Goal: Transaction & Acquisition: Book appointment/travel/reservation

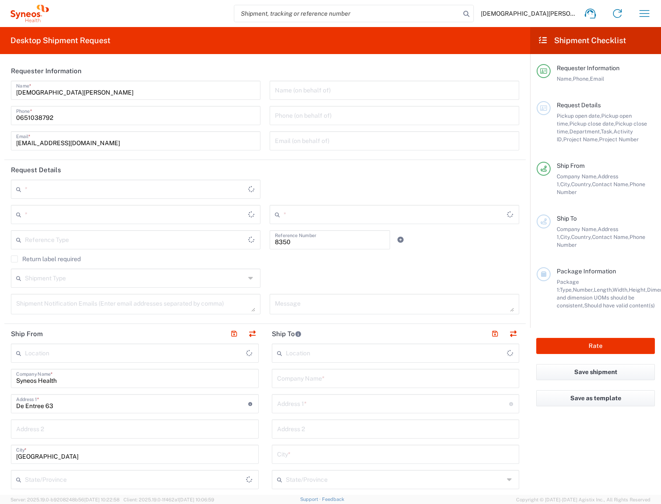
type input "Department"
type input "[GEOGRAPHIC_DATA]"
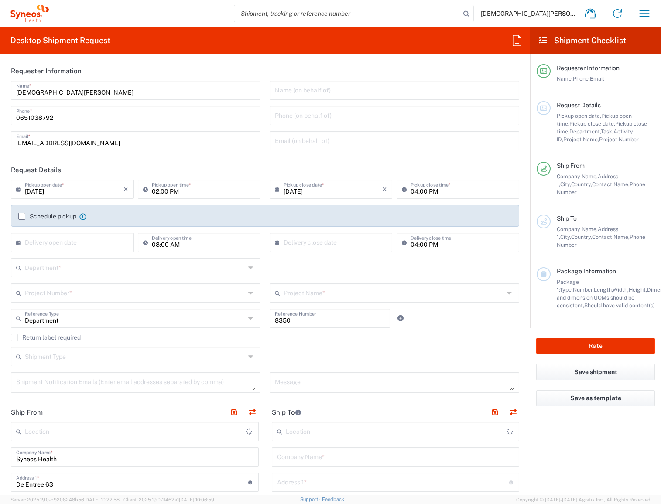
type input "Syneos Health Netherlands B.V."
click at [305, 89] on input "text" at bounding box center [394, 89] width 239 height 15
paste input "adeline.li@syneoshealth.com"
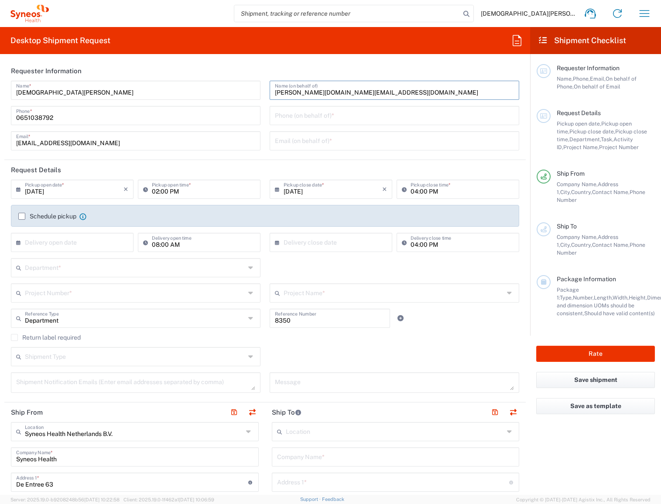
type input "adeline.li@syneoshealth.com"
click at [331, 113] on input "tel" at bounding box center [394, 114] width 239 height 15
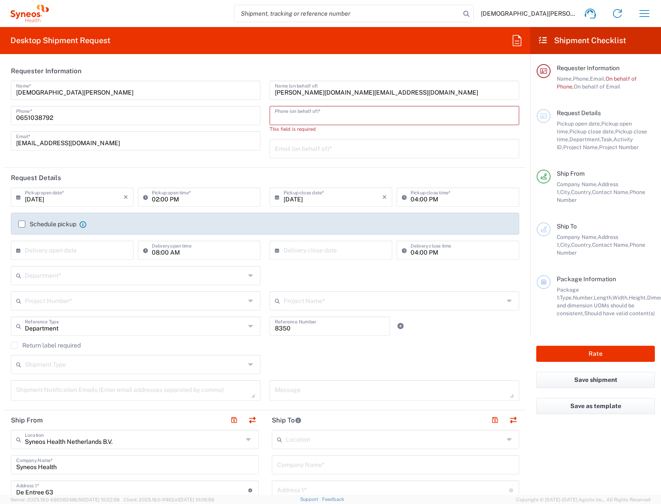
paste input "+31 447401080973"
type input "+31 447401080973"
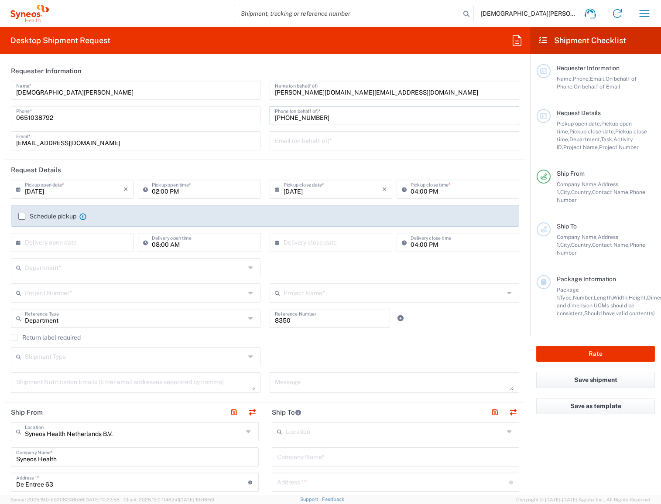
drag, startPoint x: 367, startPoint y: 118, endPoint x: 230, endPoint y: 119, distance: 137.0
click at [230, 119] on div "Corstiaan Auping Name * 0651038792 Phone * corstiaan.auping@syneoshealth.com Em…" at bounding box center [265, 119] width 517 height 76
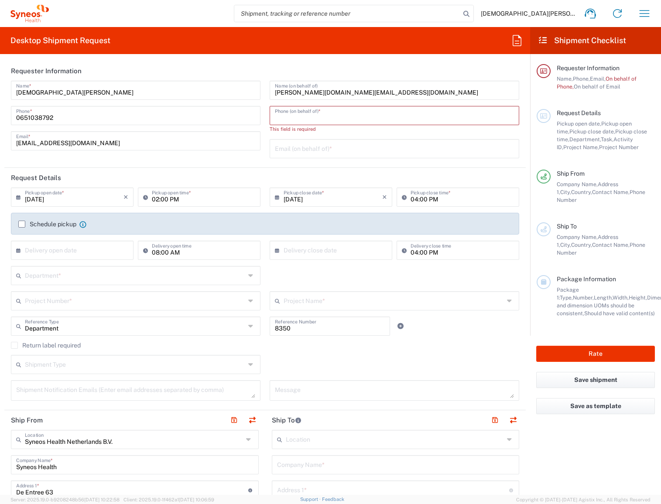
paste input "621950051"
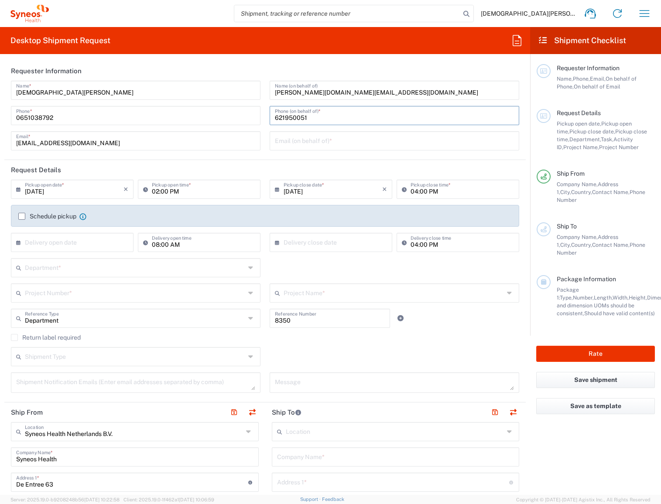
click at [275, 119] on input "621950051" at bounding box center [394, 114] width 239 height 15
type input "0621950051"
click at [351, 139] on input "text" at bounding box center [394, 140] width 239 height 15
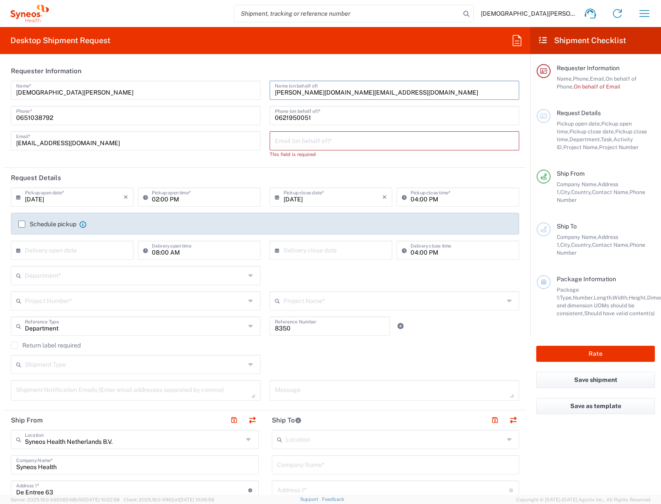
drag, startPoint x: 360, startPoint y: 94, endPoint x: 270, endPoint y: 91, distance: 90.8
click at [270, 91] on div "adeline.li@syneoshealth.com Name (on behalf of)" at bounding box center [395, 90] width 250 height 19
click at [279, 140] on input "text" at bounding box center [394, 140] width 239 height 15
click at [248, 167] on agx-form-section "Requester Information Corstiaan Auping Name * 0651038792 Phone * corstiaan.aupi…" at bounding box center [264, 114] width 521 height 107
drag, startPoint x: 353, startPoint y: 91, endPoint x: 253, endPoint y: 85, distance: 100.5
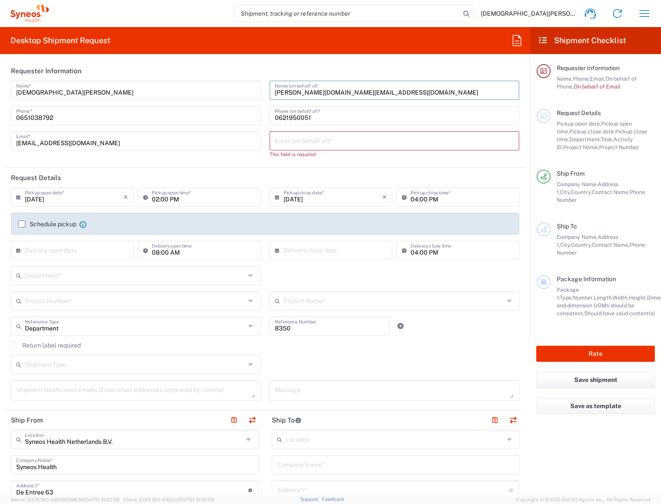
click at [253, 85] on div "Corstiaan Auping Name * 0651038792 Phone * corstiaan.auping@syneoshealth.com Em…" at bounding box center [265, 123] width 517 height 84
click at [299, 148] on div "Email (on behalf of) *" at bounding box center [395, 140] width 250 height 19
click at [299, 144] on input "text" at bounding box center [394, 140] width 239 height 15
paste input "adeline.li@syneoshealth.com"
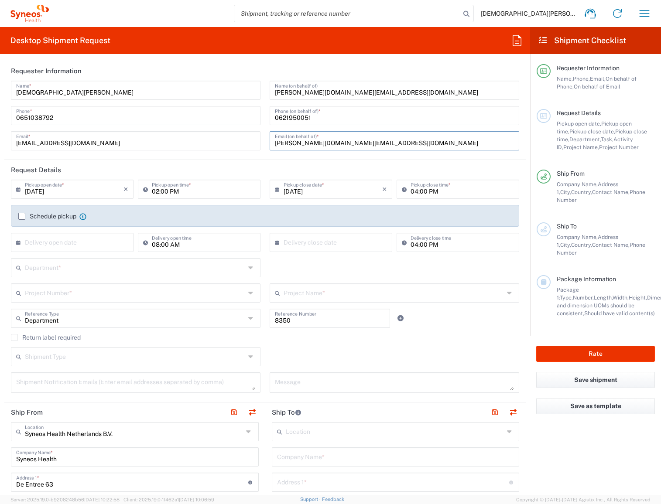
type input "adeline.li@syneoshealth.com"
click at [275, 92] on input "adeline.li@syneoshealth.com" at bounding box center [394, 89] width 239 height 15
drag, startPoint x: 363, startPoint y: 89, endPoint x: 294, endPoint y: 90, distance: 68.9
click at [294, 90] on input "Adeline.li@syneoshealth.com" at bounding box center [394, 89] width 239 height 15
type input "Adeline Li"
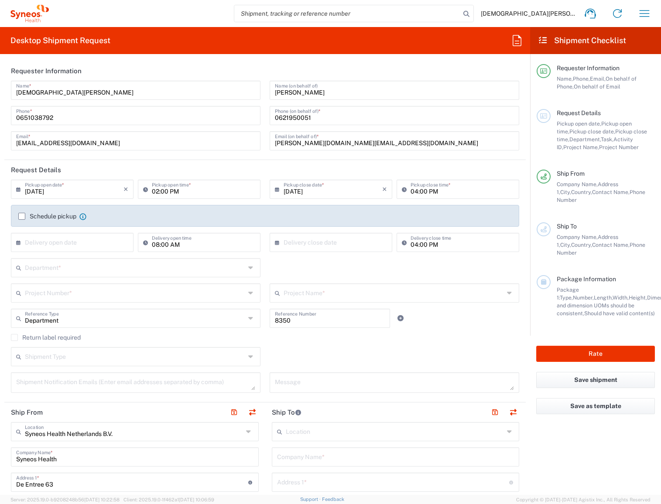
click at [21, 213] on label "Schedule pickup" at bounding box center [47, 216] width 58 height 7
click at [22, 216] on input "Schedule pickup" at bounding box center [22, 216] width 0 height 0
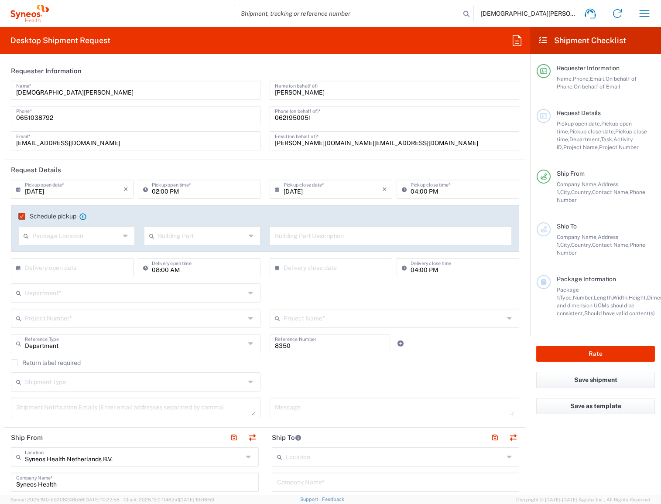
click at [20, 187] on icon at bounding box center [20, 189] width 9 height 14
click at [116, 207] on span "›" at bounding box center [117, 205] width 13 height 10
click at [74, 229] on span "1" at bounding box center [73, 231] width 13 height 12
type input "10/01/2025"
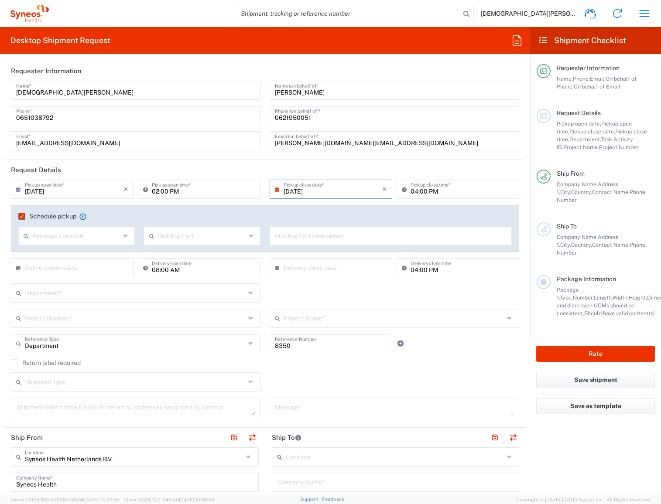
click at [154, 190] on input "02:00 PM" at bounding box center [203, 188] width 103 height 15
click at [156, 191] on input "08:00 PM" at bounding box center [203, 188] width 103 height 15
click at [176, 191] on input "09:00 PM" at bounding box center [203, 188] width 103 height 15
type input "09:00am"
type input "09:00 AM"
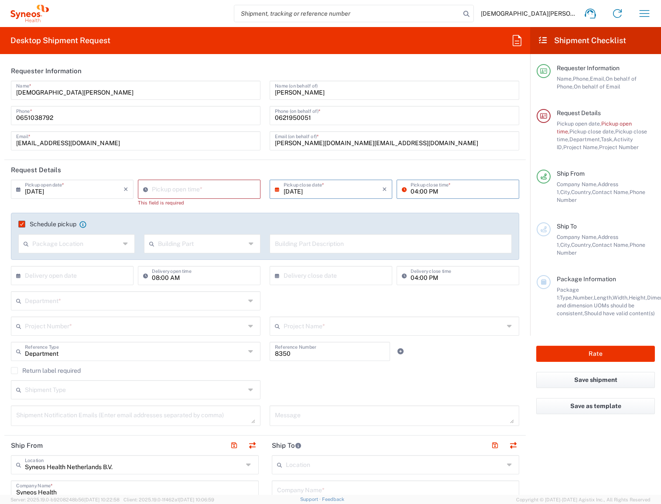
click at [411, 188] on input "04:00 PM" at bounding box center [462, 188] width 103 height 15
type input "02:00 PM"
click at [171, 191] on input "01:48 PM" at bounding box center [203, 188] width 103 height 15
type input "09:00 AM"
click at [128, 219] on div "Schedule pickup When scheduling a pickup please be sure to meet the following c…" at bounding box center [265, 236] width 508 height 47
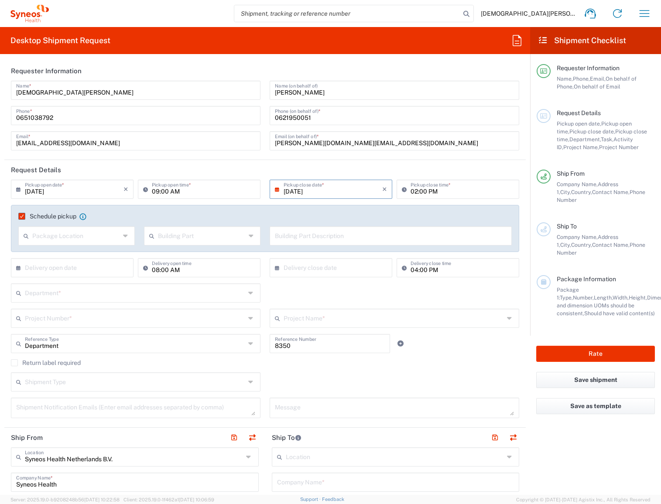
click at [121, 234] on div "Package Location" at bounding box center [76, 235] width 116 height 19
click at [219, 216] on agx-checkbox-control "Schedule pickup When scheduling a pickup please be sure to meet the following c…" at bounding box center [264, 216] width 493 height 8
click at [216, 235] on input "text" at bounding box center [202, 235] width 88 height 15
click at [106, 238] on input "text" at bounding box center [76, 235] width 88 height 15
click at [62, 256] on span "Front" at bounding box center [75, 255] width 113 height 14
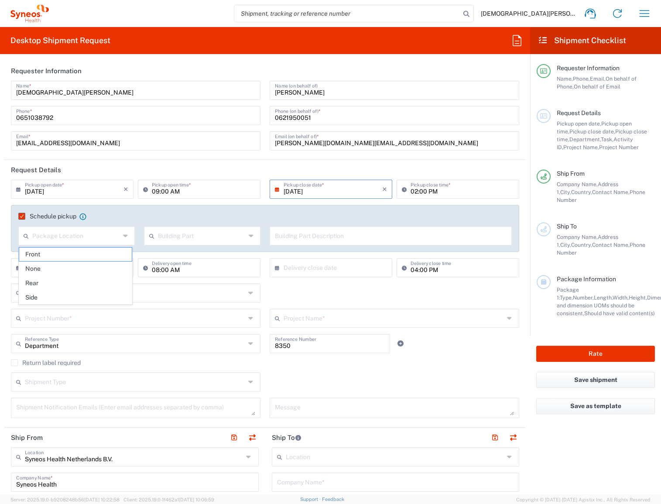
type input "Front"
click at [190, 233] on input "text" at bounding box center [202, 235] width 88 height 15
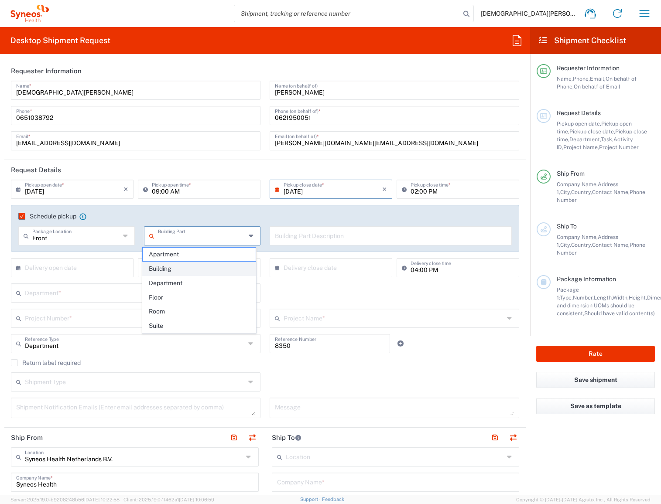
click at [188, 269] on span "Building" at bounding box center [199, 269] width 113 height 14
type input "Building"
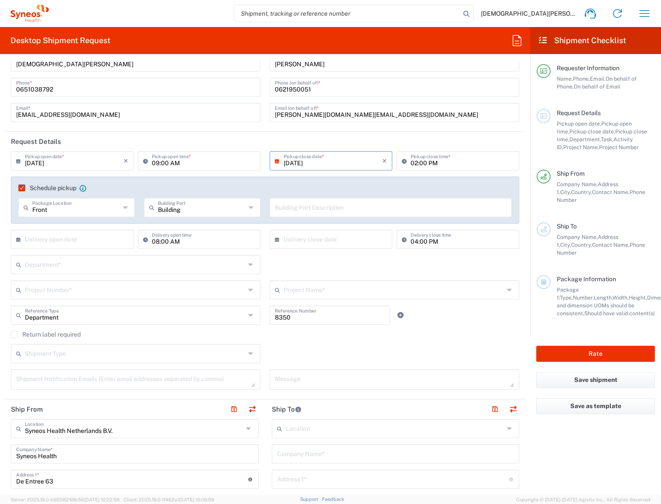
scroll to position [37, 0]
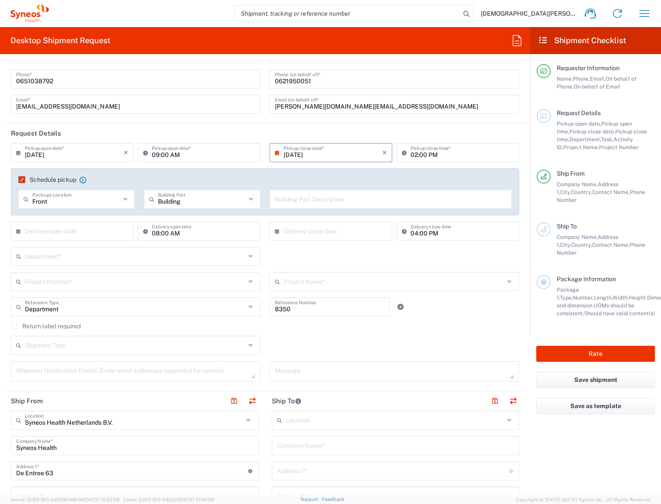
click at [82, 255] on input "text" at bounding box center [135, 255] width 220 height 15
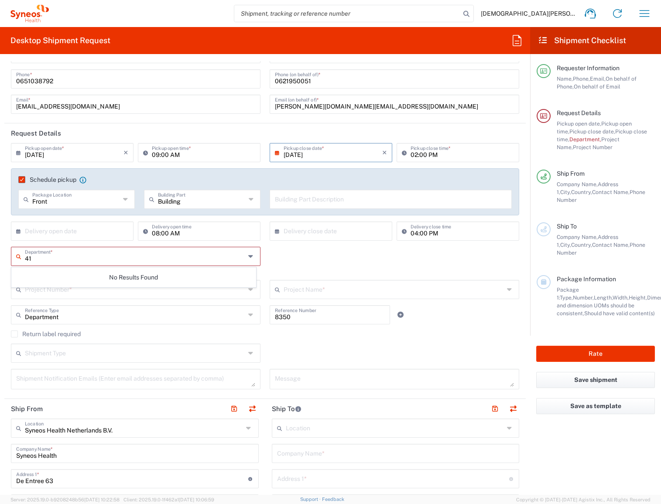
type input "4"
type input "4510"
click at [58, 269] on span "4510" at bounding box center [134, 275] width 244 height 14
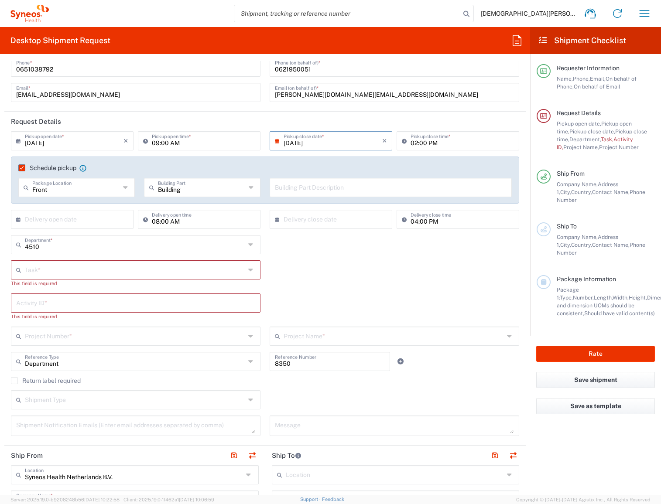
scroll to position [49, 0]
click at [59, 271] on input "text" at bounding box center [135, 268] width 220 height 15
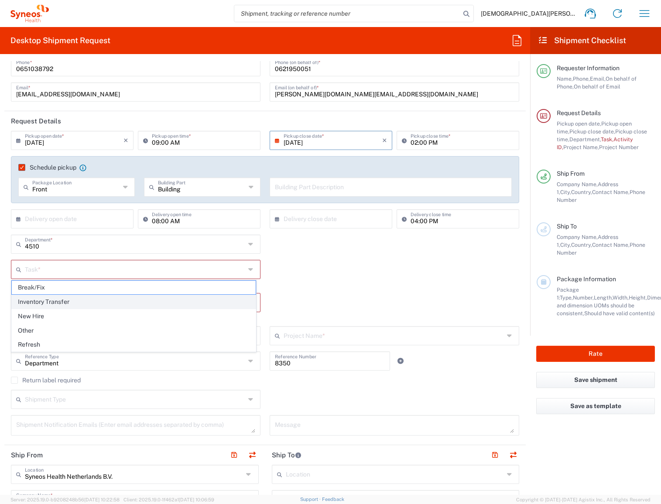
click at [55, 304] on span "Inventory Transfer" at bounding box center [134, 302] width 244 height 14
type input "Inventory Transfer"
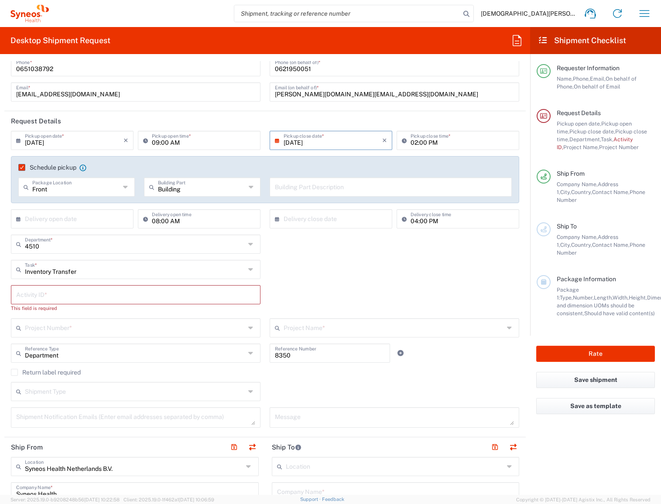
click at [58, 297] on input "text" at bounding box center [135, 294] width 239 height 15
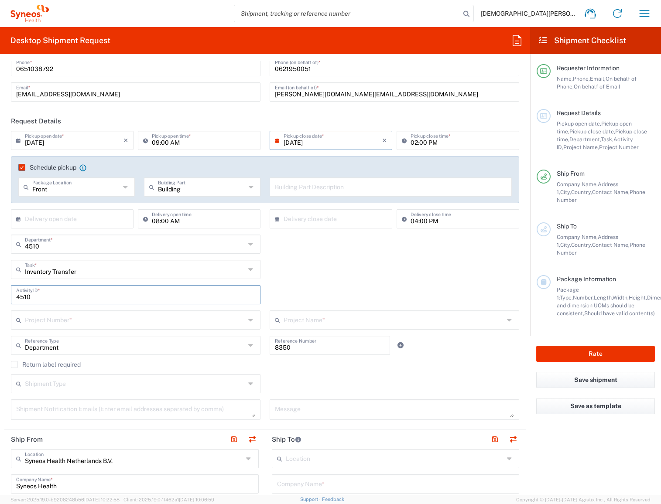
type input "4510"
drag, startPoint x: 293, startPoint y: 284, endPoint x: 155, endPoint y: 312, distance: 140.2
click at [293, 285] on div "4510 Activity ID *" at bounding box center [265, 297] width 517 height 25
click at [146, 316] on input "text" at bounding box center [135, 319] width 220 height 15
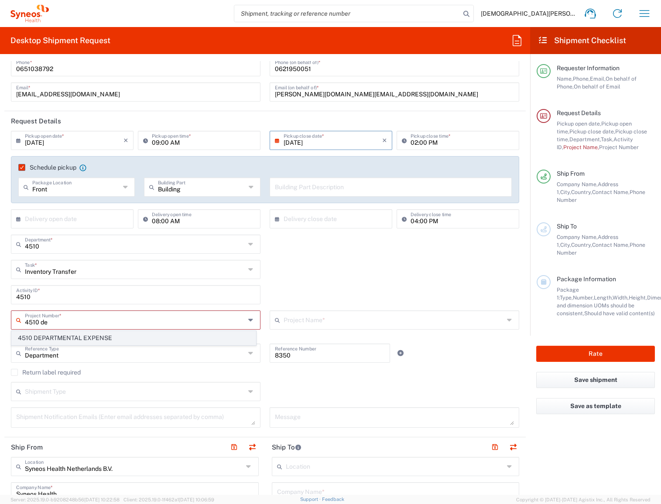
click at [127, 335] on span "4510 DEPARTMENTAL EXPENSE" at bounding box center [134, 339] width 244 height 14
type input "4510 DEPARTMENTAL EXPENSE"
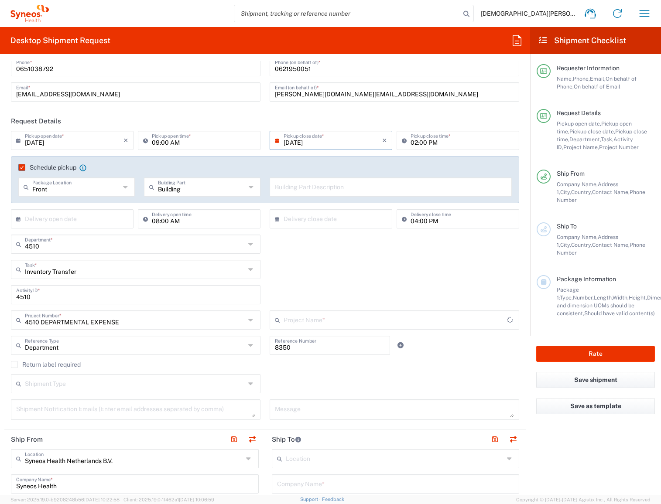
type input "4510 DEPARTMENTAL EXPENSE"
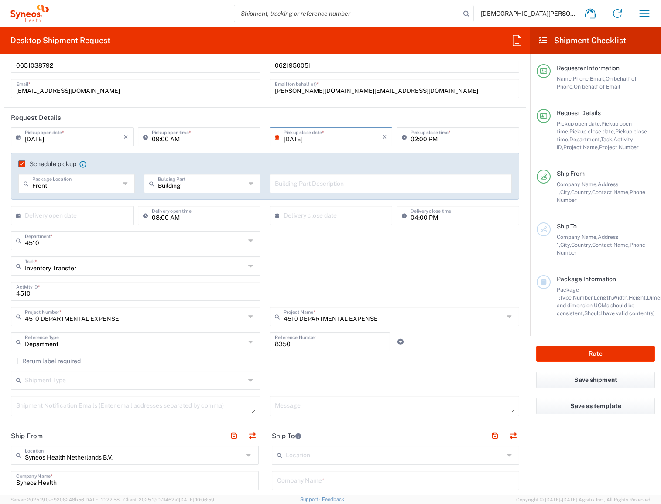
scroll to position [53, 0]
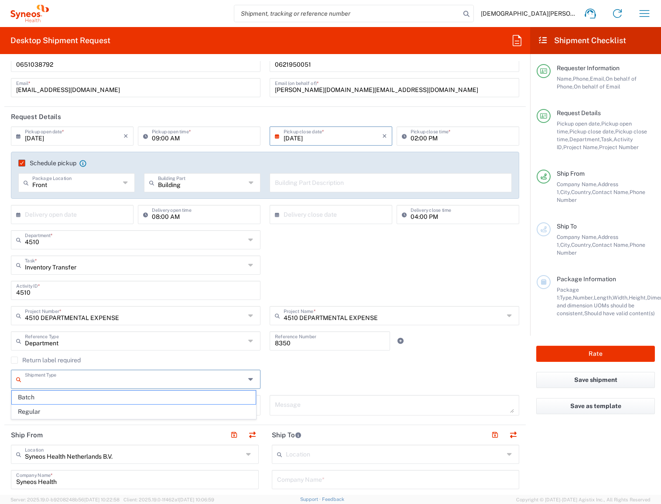
click at [184, 375] on input "text" at bounding box center [135, 378] width 220 height 15
click at [153, 394] on span "Batch" at bounding box center [134, 398] width 244 height 14
type input "Batch"
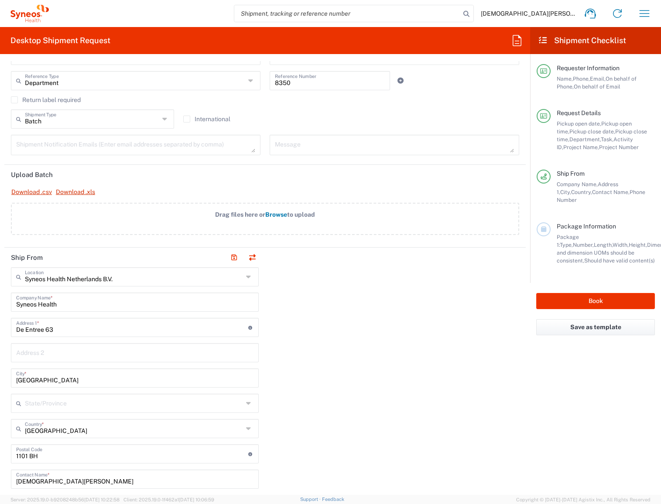
scroll to position [325, 0]
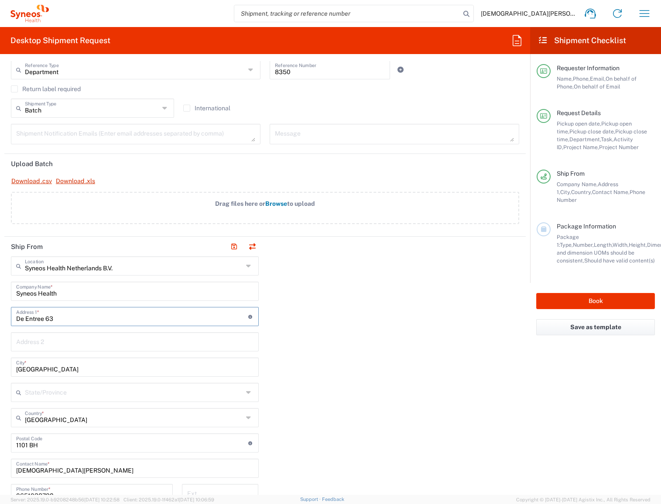
drag, startPoint x: 74, startPoint y: 315, endPoint x: 10, endPoint y: 318, distance: 64.2
click at [4, 322] on main "Syneos Health Netherlands B.V. Location Syneos Health Netherlands B.V. Addison …" at bounding box center [134, 465] width 261 height 417
type input "D"
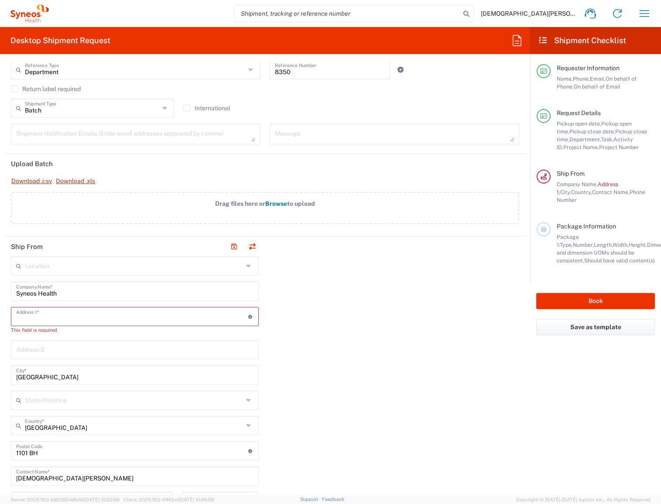
paste input "Bourgondischelaan 17"
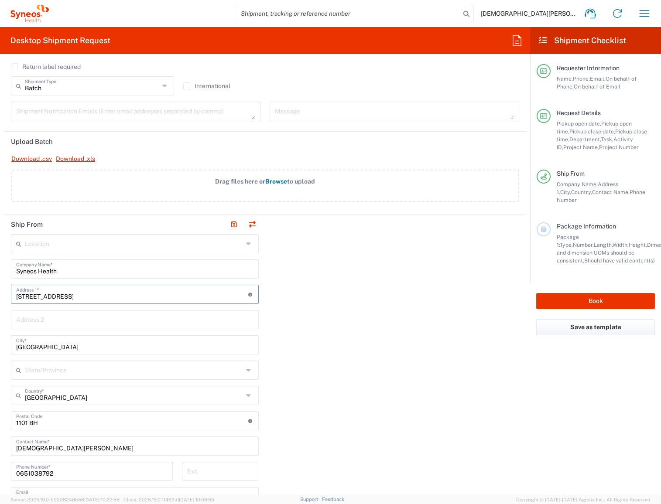
scroll to position [348, 0]
type input "Bourgondischelaan 17"
click at [74, 367] on input "text" at bounding box center [134, 368] width 218 height 15
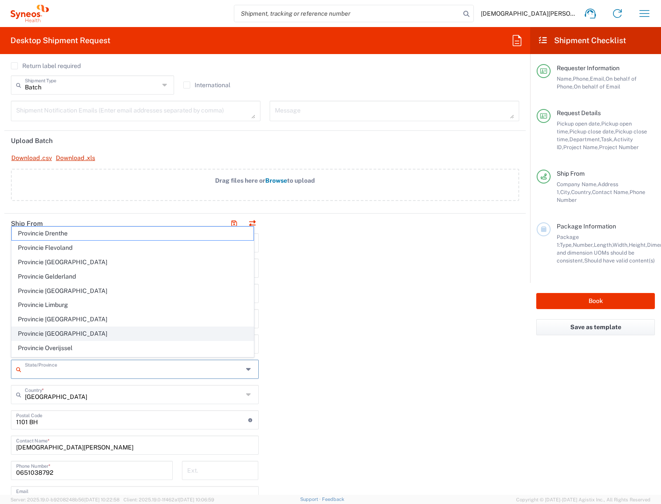
click at [178, 334] on span "Provincie Noord-Holland" at bounding box center [133, 334] width 242 height 14
type input "Provincie Noord-Holland"
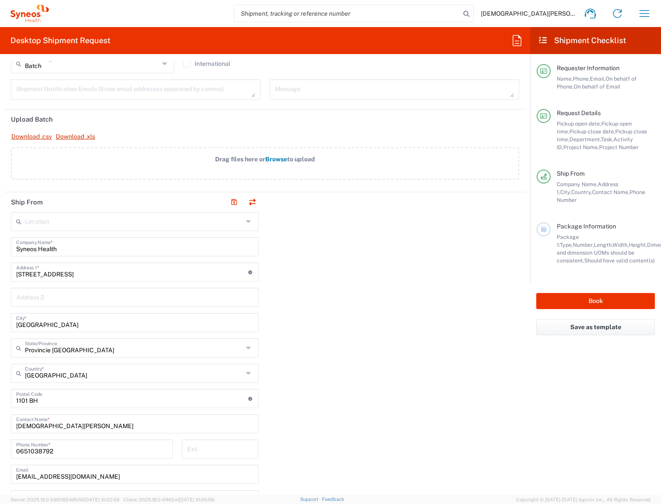
scroll to position [370, 0]
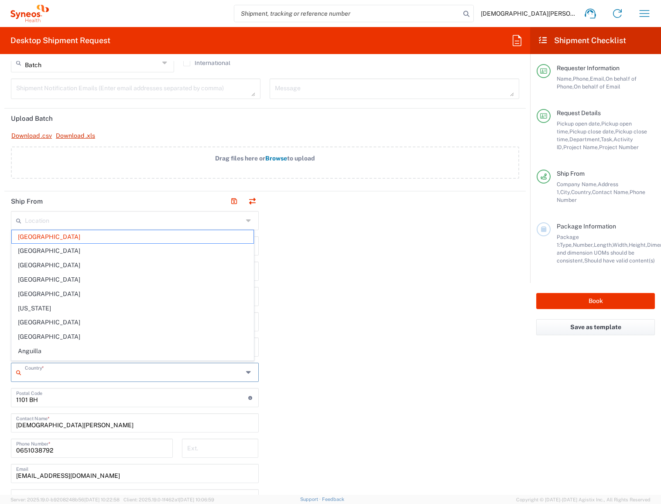
click at [111, 372] on input "text" at bounding box center [134, 371] width 218 height 15
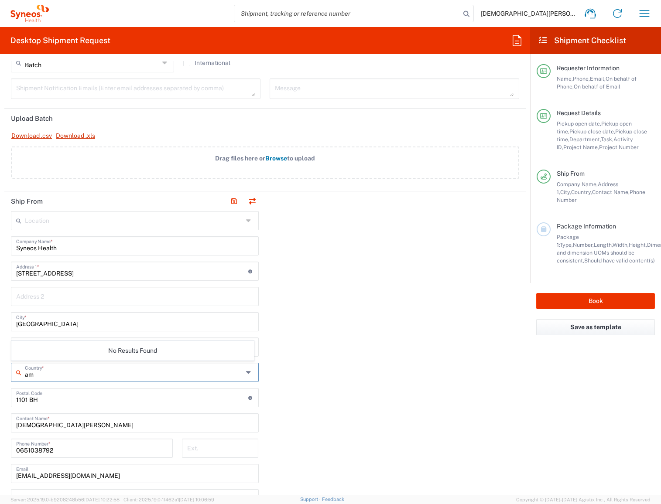
type input "a"
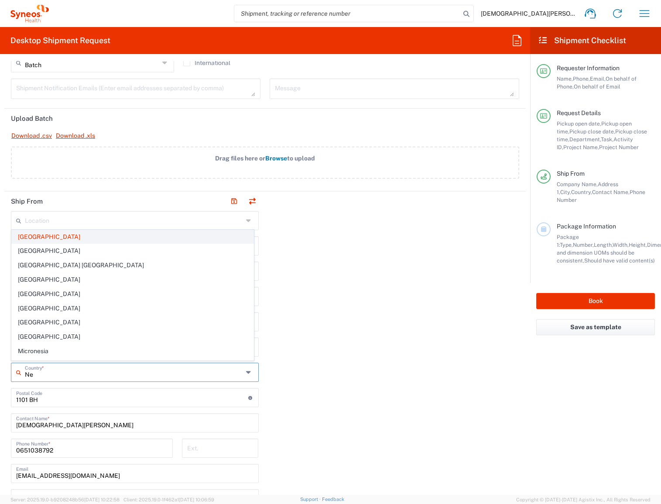
type input "Ne"
click at [49, 239] on span "Netherlands" at bounding box center [133, 237] width 242 height 14
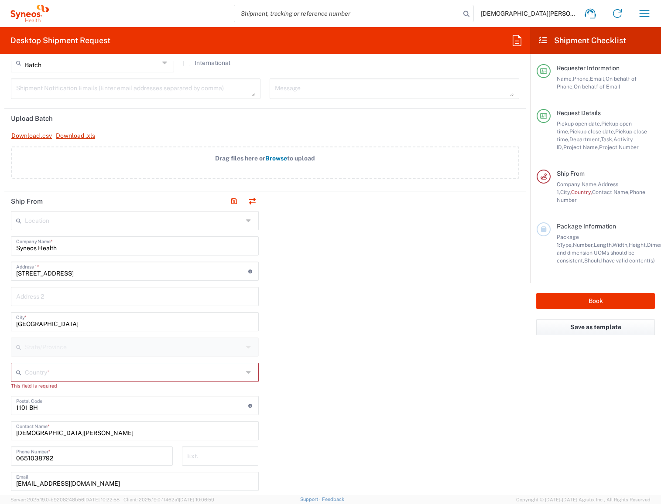
click at [62, 370] on input "text" at bounding box center [134, 371] width 218 height 15
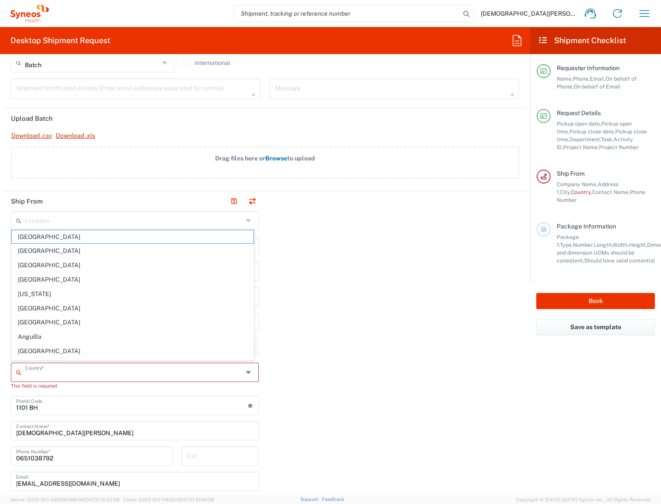
click at [56, 374] on input "text" at bounding box center [134, 371] width 218 height 15
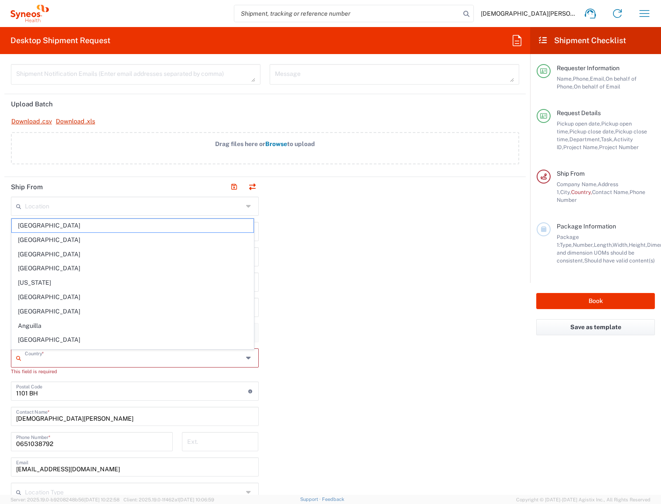
scroll to position [536, 0]
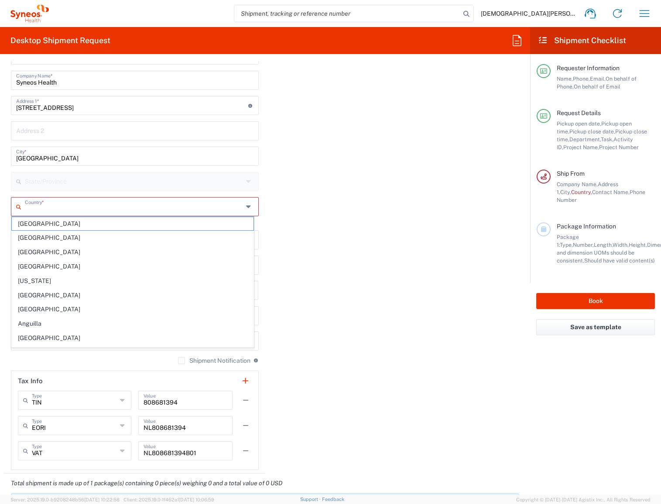
click at [283, 273] on div "Ship From Location Addison Whitney LLC-Morrisvile NC US Barcelona-Syneos Health…" at bounding box center [264, 250] width 521 height 448
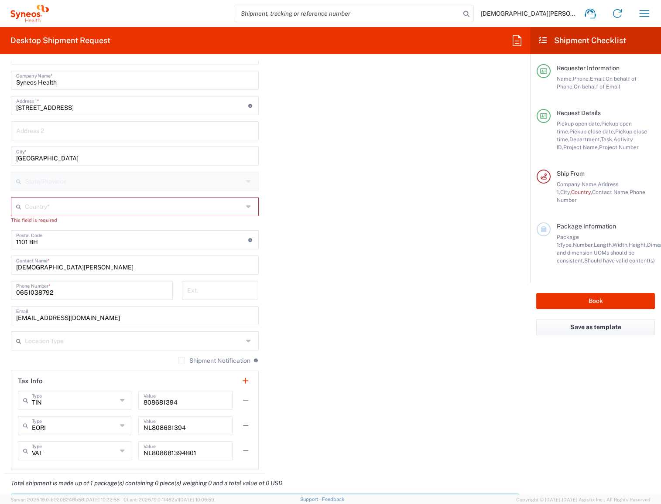
click at [115, 211] on input "text" at bounding box center [134, 206] width 218 height 15
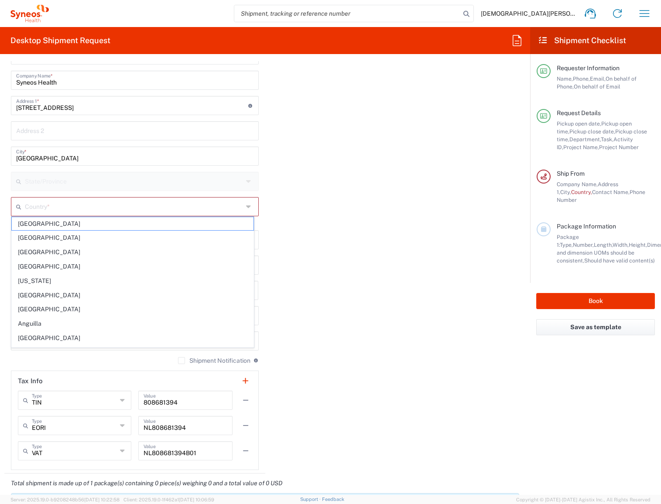
click at [264, 250] on div "Ship From Location Addison Whitney LLC-Morrisvile NC US Barcelona-Syneos Health…" at bounding box center [264, 250] width 521 height 448
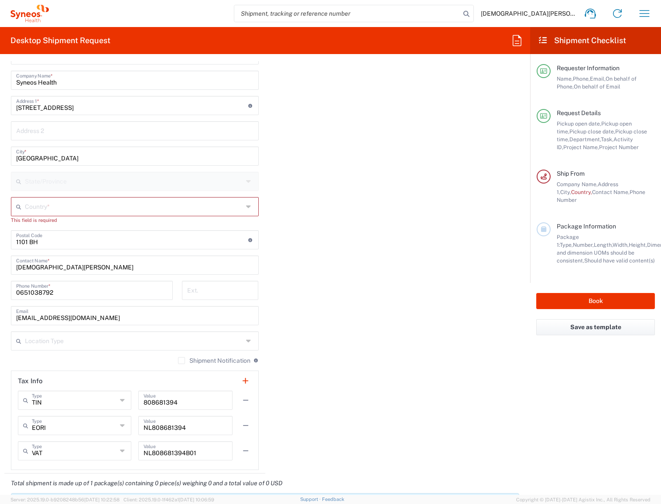
click at [241, 207] on div "Country *" at bounding box center [135, 206] width 248 height 19
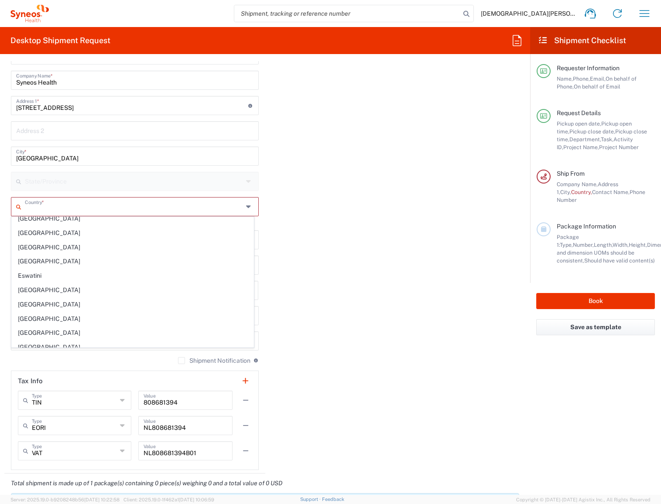
scroll to position [991, 0]
click at [65, 151] on input "Amsterdam" at bounding box center [134, 155] width 237 height 15
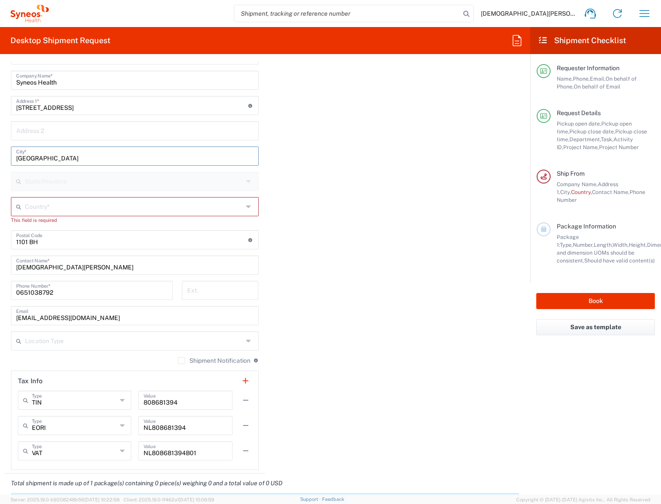
drag, startPoint x: 68, startPoint y: 153, endPoint x: -30, endPoint y: 147, distance: 97.5
click at [0, 147] on html "Corstiaan Auping Home Shipment estimator Shipment tracking Desktop shipment req…" at bounding box center [330, 252] width 661 height 504
type input "Amstelveen"
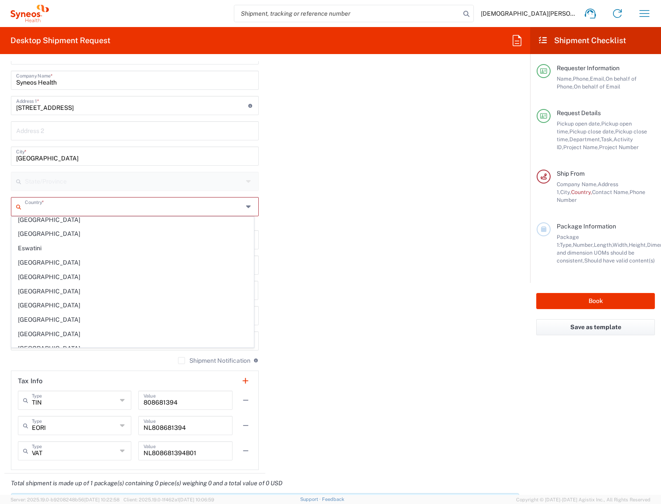
click at [201, 206] on input "text" at bounding box center [134, 206] width 218 height 15
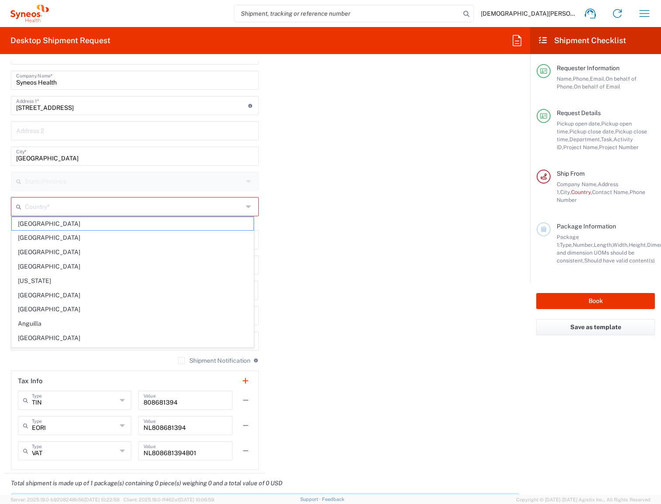
click at [246, 200] on icon at bounding box center [249, 207] width 7 height 14
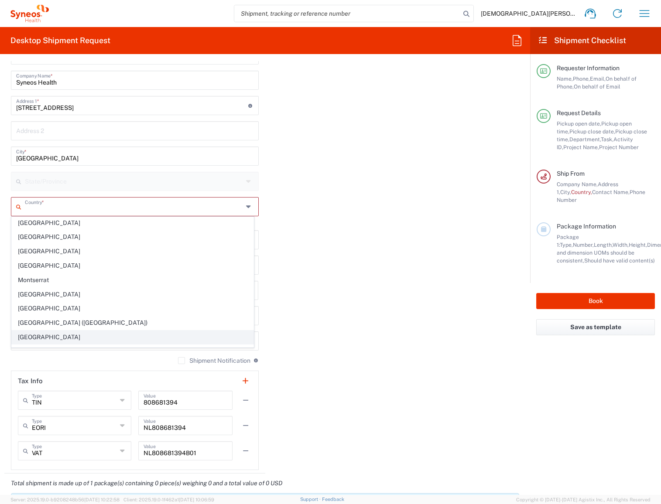
scroll to position [2049, 0]
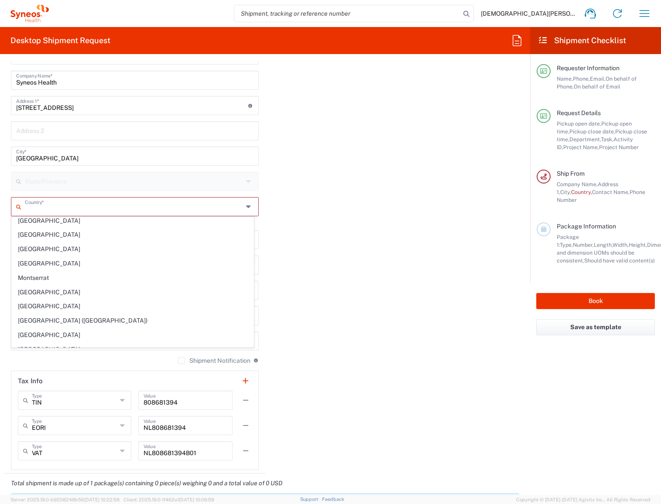
click at [48, 371] on span "Netherlands" at bounding box center [133, 378] width 242 height 14
type input "Netherlands"
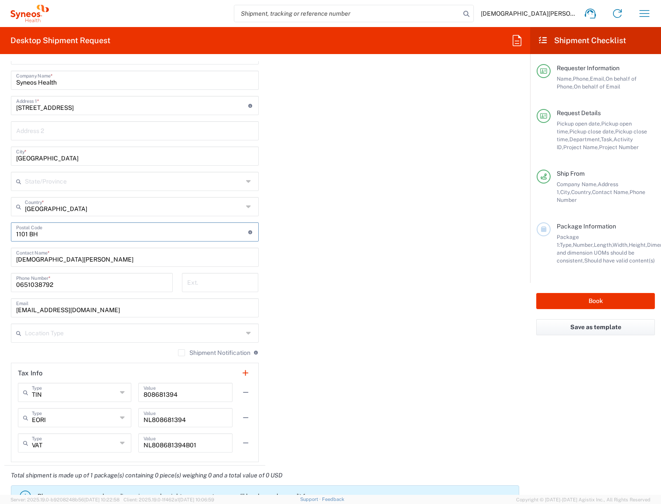
click at [46, 230] on input "undefined" at bounding box center [132, 231] width 232 height 15
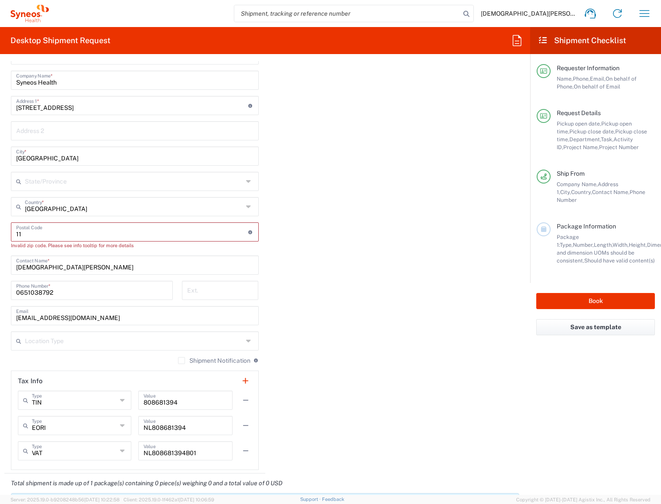
type input "1"
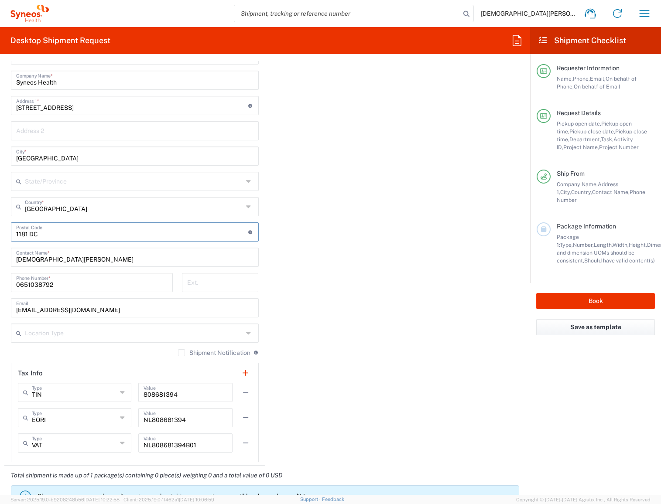
type input "1181 DC"
drag, startPoint x: 39, startPoint y: 250, endPoint x: -41, endPoint y: 246, distance: 79.9
click at [0, 246] on html "Corstiaan Auping Home Shipment estimator Shipment tracking Desktop shipment req…" at bounding box center [330, 252] width 661 height 504
type input "Adeline Li"
drag, startPoint x: 79, startPoint y: 275, endPoint x: 36, endPoint y: 284, distance: 44.5
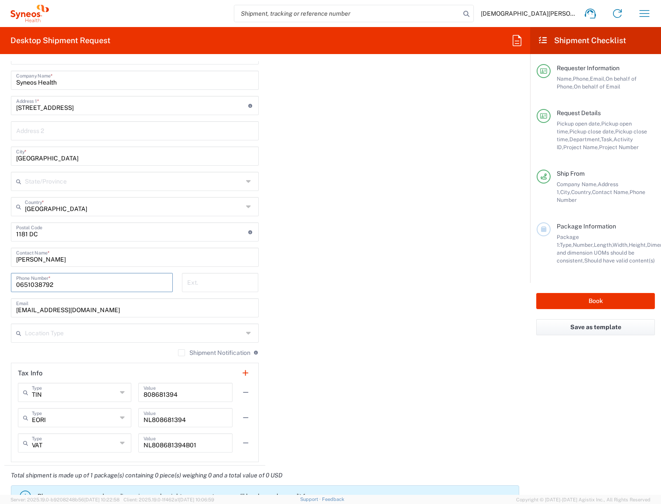
click at [0, 278] on html "Corstiaan Auping Home Shipment estimator Shipment tracking Desktop shipment req…" at bounding box center [330, 252] width 661 height 504
drag, startPoint x: 61, startPoint y: 281, endPoint x: 40, endPoint y: 281, distance: 21.0
click at [0, 277] on html "Corstiaan Auping Home Shipment estimator Shipment tracking Desktop shipment req…" at bounding box center [330, 252] width 661 height 504
paste input "21950051"
type input "0621950051"
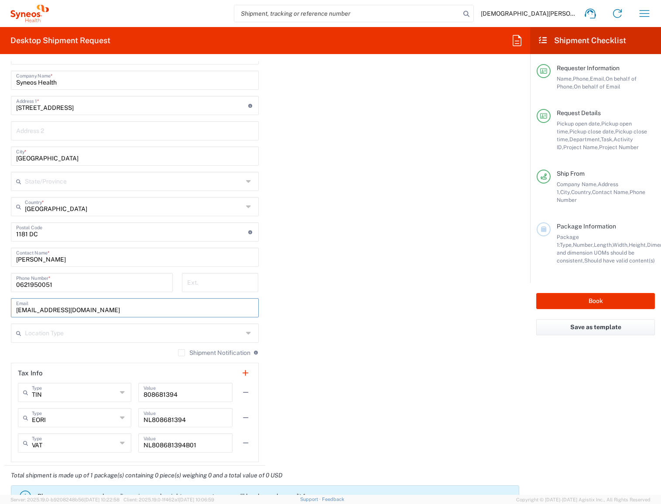
click at [138, 312] on input "corstiaan.auping@syneoshealth.com" at bounding box center [134, 307] width 237 height 15
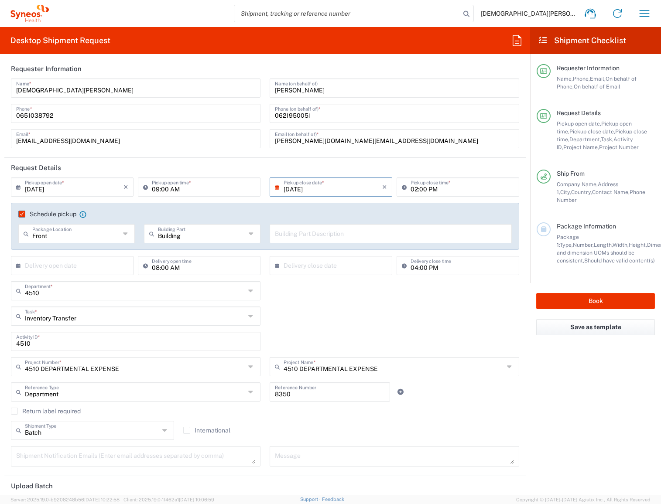
scroll to position [0, 0]
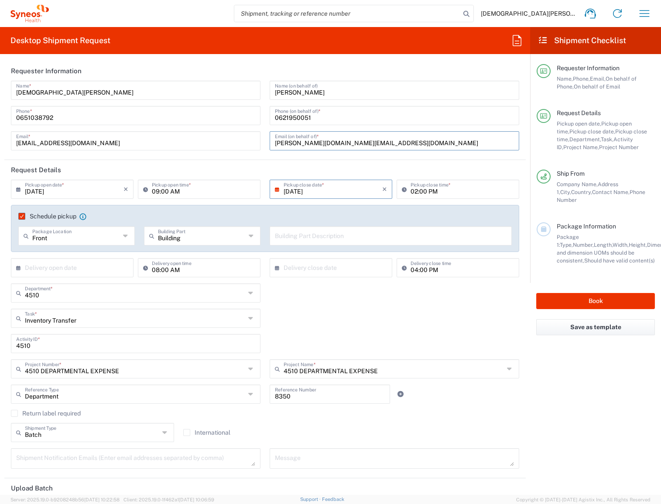
click at [366, 141] on input "adeline.li@syneoshealth.com" at bounding box center [394, 140] width 239 height 15
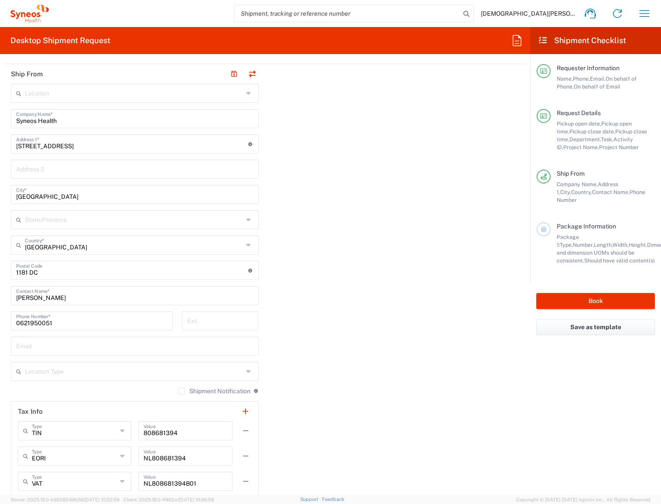
scroll to position [573, 0]
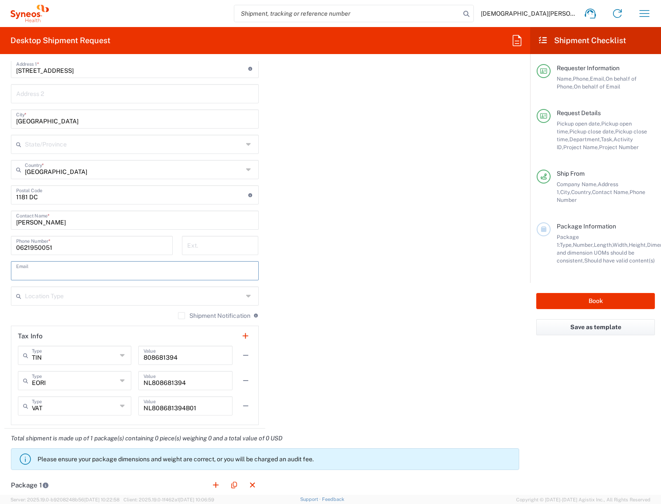
click at [61, 274] on input "text" at bounding box center [134, 270] width 237 height 15
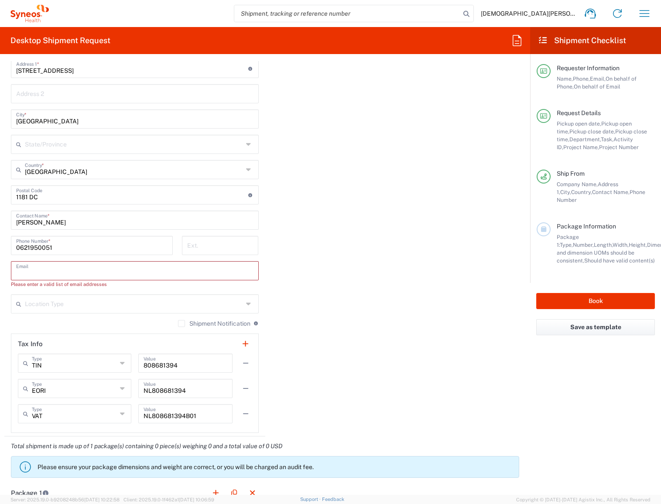
type input "v"
paste input "adeline.li@syneoshealth.com"
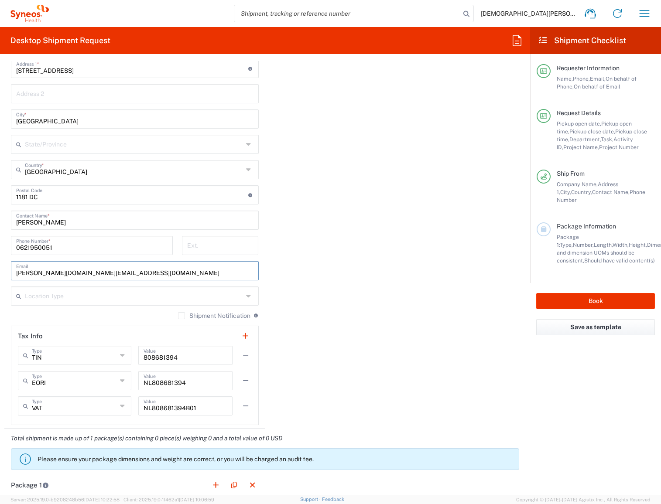
type input "adeline.li@syneoshealth.com"
click at [59, 292] on input "text" at bounding box center [134, 295] width 218 height 15
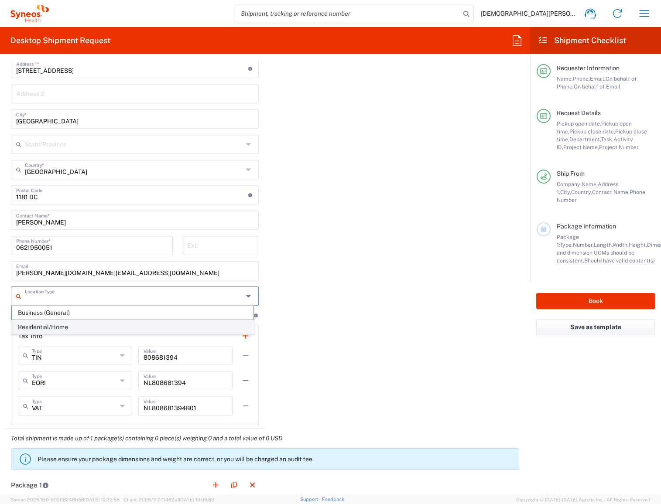
click at [78, 327] on span "Residential/Home" at bounding box center [133, 328] width 242 height 14
type input "Residential/Home"
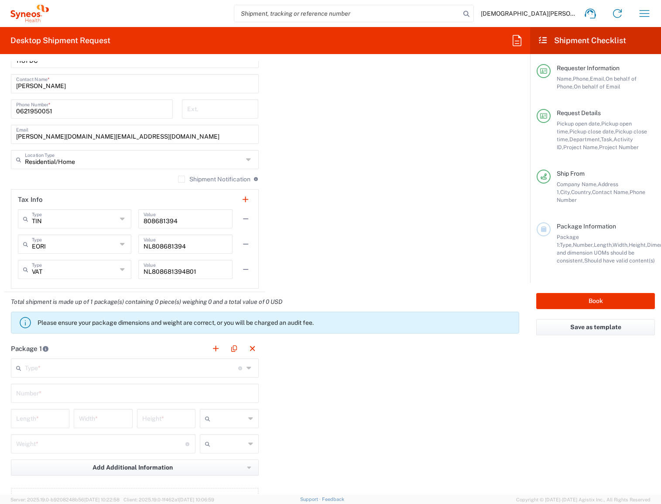
scroll to position [727, 0]
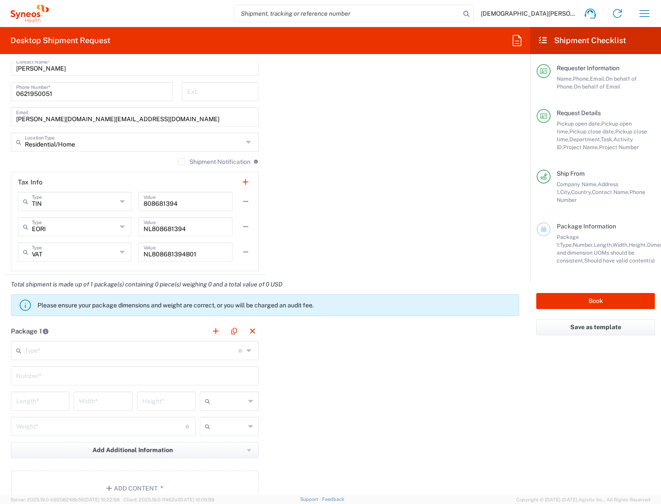
click at [82, 348] on input "text" at bounding box center [131, 350] width 213 height 15
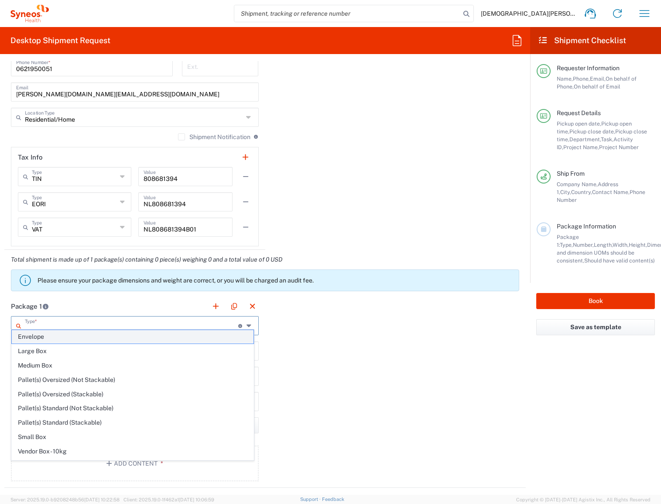
scroll to position [770, 0]
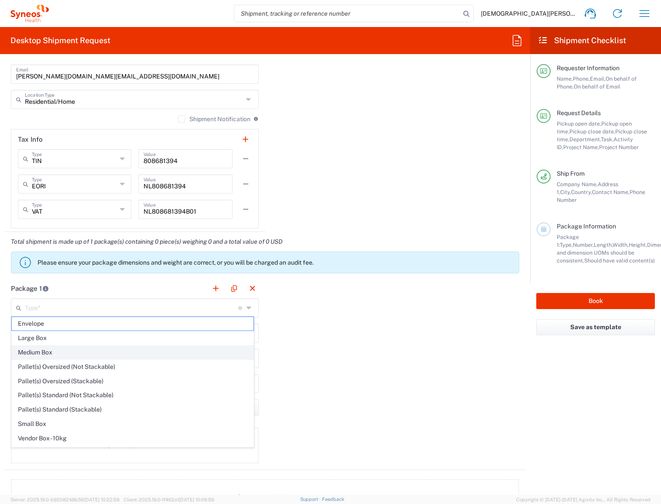
click at [88, 349] on span "Medium Box" at bounding box center [133, 353] width 242 height 14
type input "Medium Box"
type input "13"
type input "11.5"
type input "2.5"
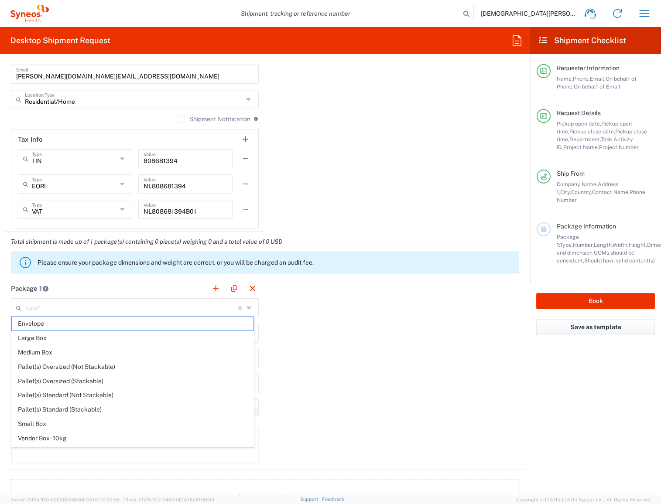
type input "in"
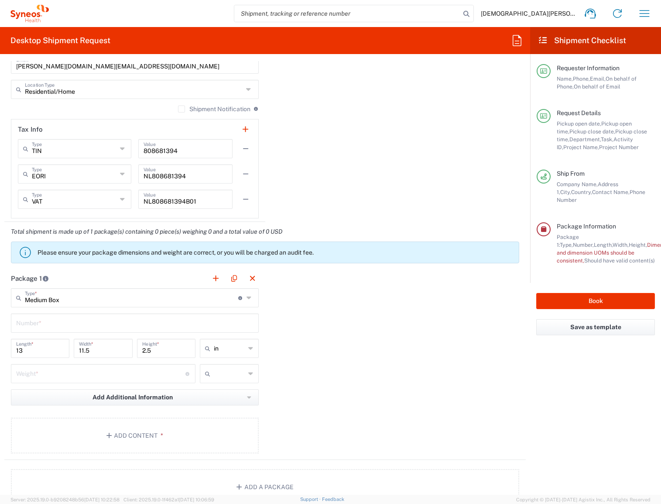
scroll to position [782, 0]
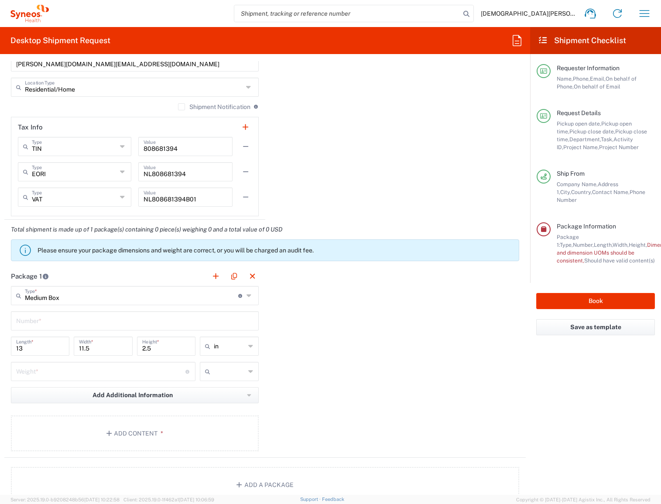
click at [76, 322] on input "text" at bounding box center [134, 320] width 237 height 15
type input "1"
click at [230, 342] on input "text" at bounding box center [229, 346] width 31 height 14
click at [222, 375] on span "cm" at bounding box center [226, 377] width 56 height 14
type input "33.02"
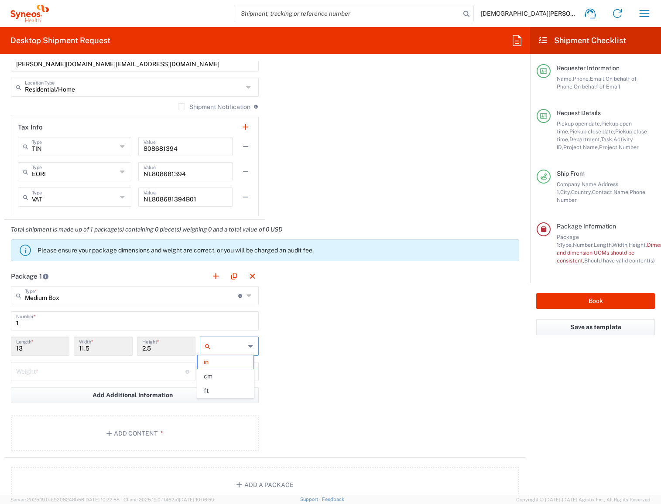
type input "29.21"
type input "6.35"
type input "cm"
click at [145, 368] on input "number" at bounding box center [100, 370] width 169 height 15
type input "0"
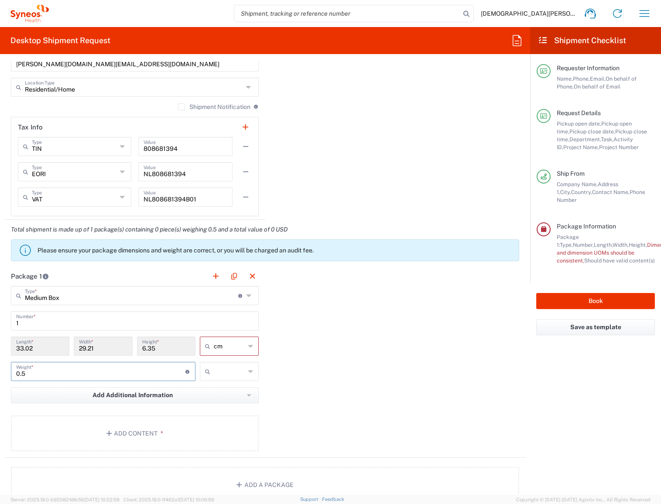
type input "0.5"
click at [229, 365] on input "text" at bounding box center [229, 372] width 31 height 14
click at [223, 392] on span "kgs" at bounding box center [226, 388] width 56 height 14
type input "kgs"
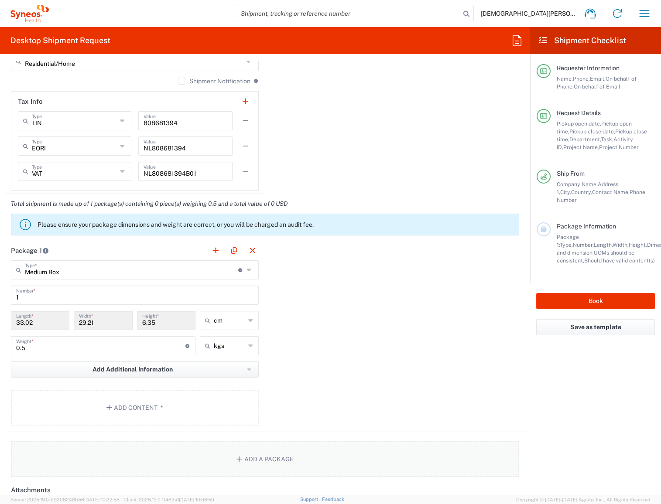
scroll to position [867, 0]
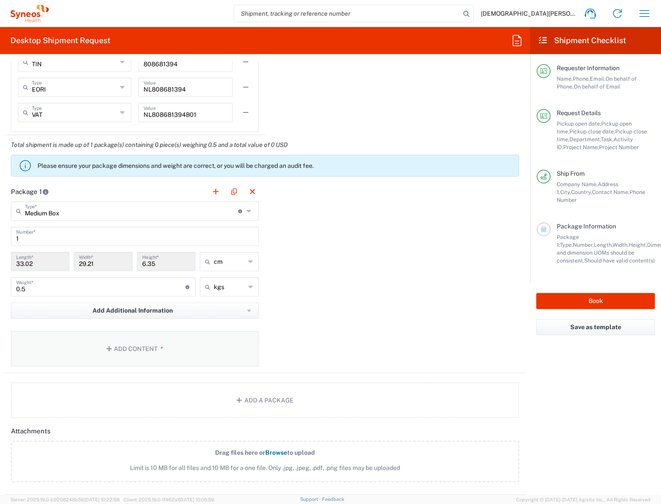
click at [133, 349] on button "Add Content *" at bounding box center [135, 349] width 248 height 36
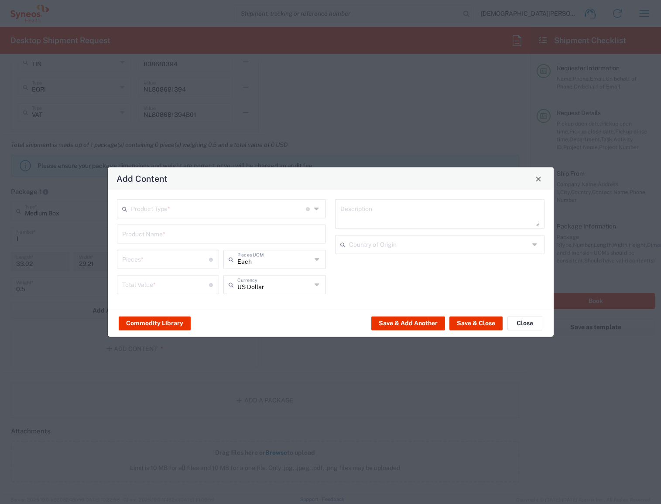
click at [145, 210] on input "text" at bounding box center [218, 208] width 175 height 15
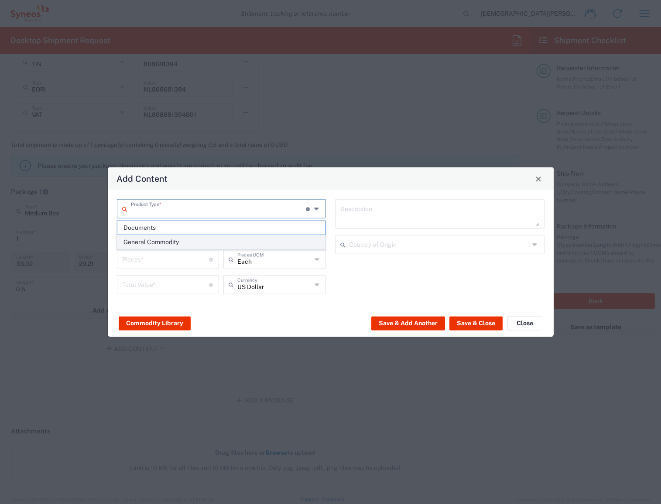
click at [149, 239] on span "General Commodity" at bounding box center [221, 243] width 208 height 14
type input "General Commodity"
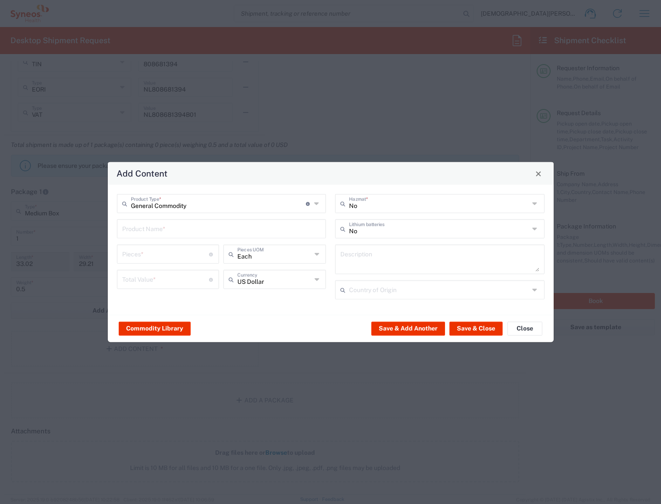
click at [147, 229] on input "text" at bounding box center [221, 228] width 199 height 15
click at [172, 251] on div "Lenovo T15 Laptop" at bounding box center [222, 249] width 208 height 15
type input "Lenovo T15 Laptop"
type textarea "Lenovo T15 Laptop"
type input "China"
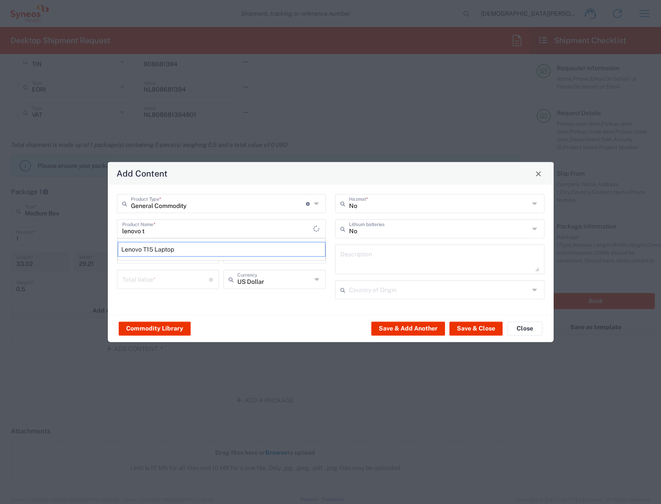
type input "Yes"
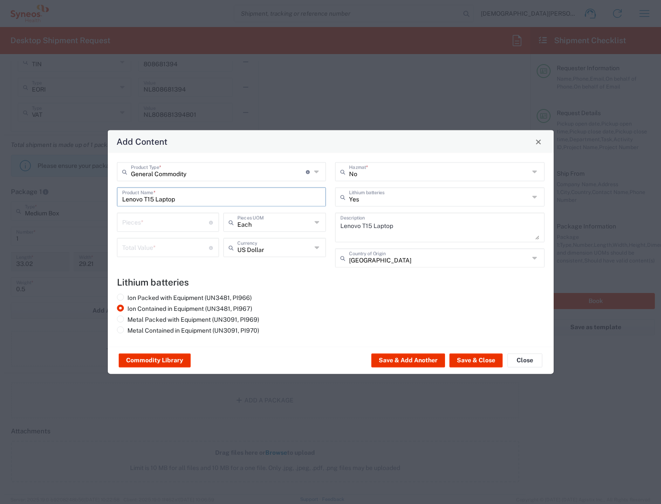
click at [151, 223] on input "number" at bounding box center [165, 221] width 87 height 15
type input "1"
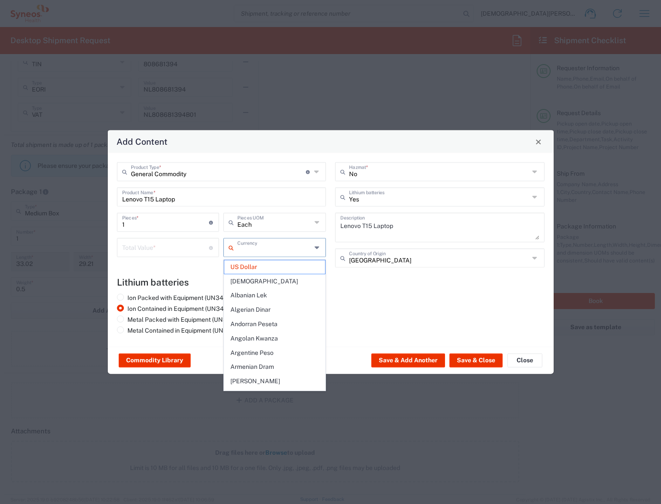
click at [280, 253] on input "text" at bounding box center [274, 247] width 74 height 15
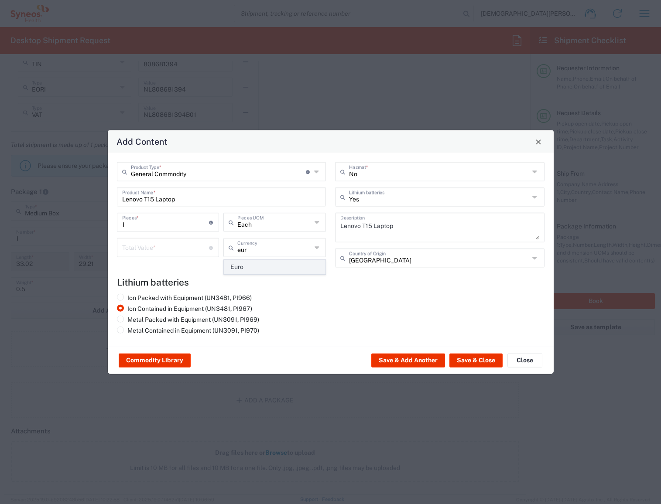
click at [273, 264] on span "Euro" at bounding box center [274, 267] width 101 height 14
type input "Euro"
click at [171, 246] on input "number" at bounding box center [165, 247] width 87 height 15
type input "200"
click at [480, 360] on button "Save & Close" at bounding box center [475, 361] width 53 height 14
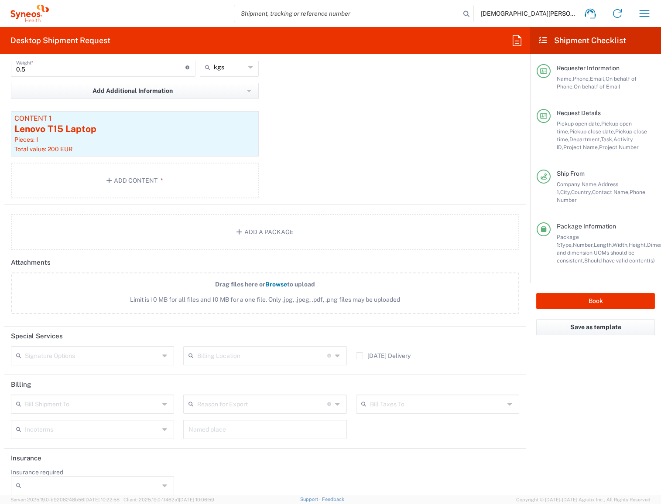
scroll to position [1092, 0]
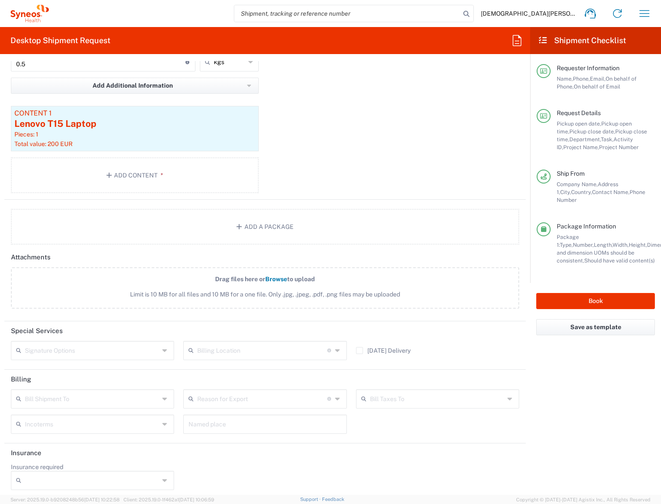
click at [219, 397] on input "text" at bounding box center [262, 398] width 130 height 15
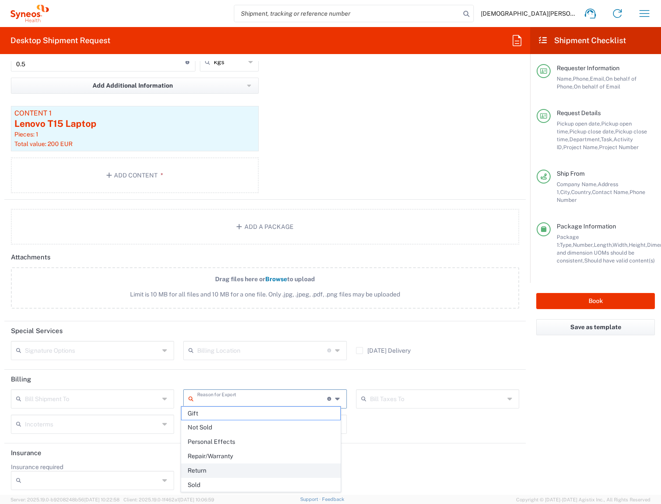
click at [219, 466] on span "Return" at bounding box center [261, 471] width 159 height 14
type input "Return"
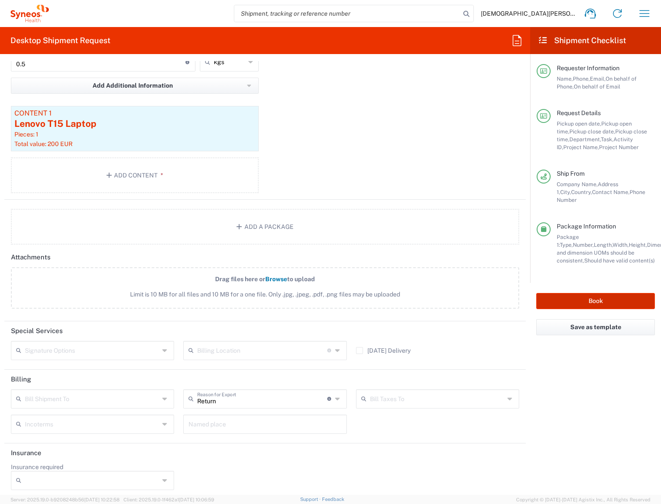
click at [589, 293] on button "Book" at bounding box center [595, 301] width 119 height 16
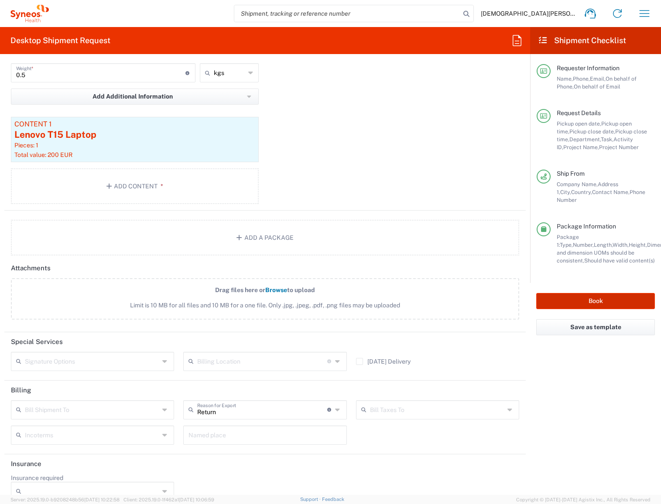
scroll to position [1103, 0]
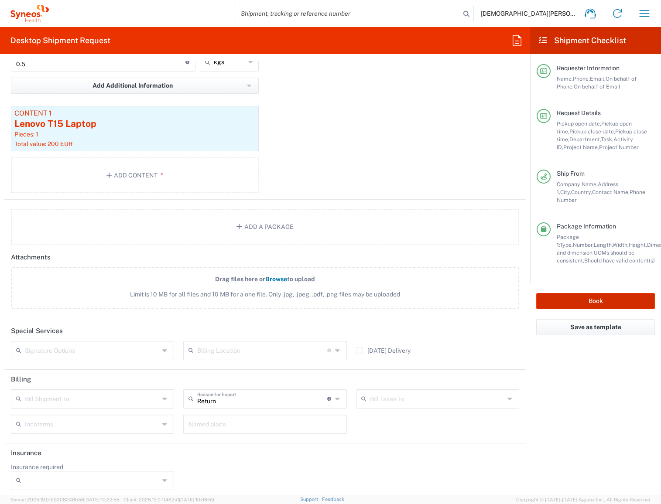
type input "4510 DEPARTMENTAL EXPENSE"
click at [589, 294] on button "Book" at bounding box center [595, 301] width 119 height 16
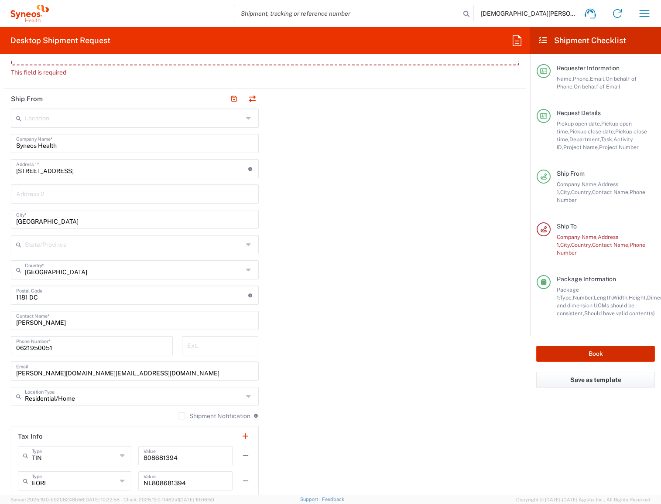
scroll to position [345, 0]
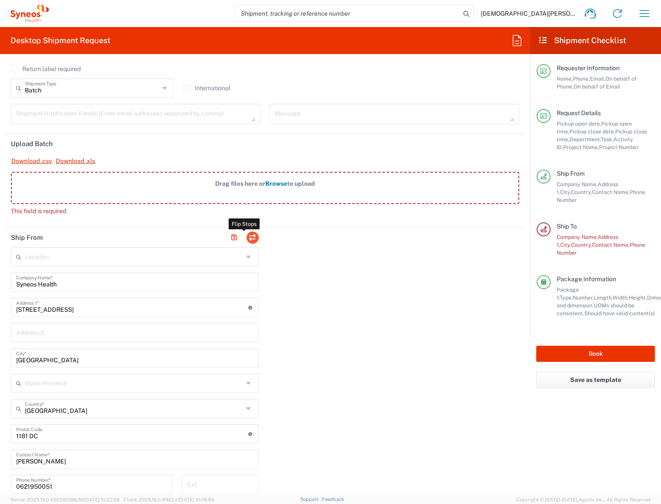
click at [250, 233] on button "button" at bounding box center [253, 238] width 12 height 12
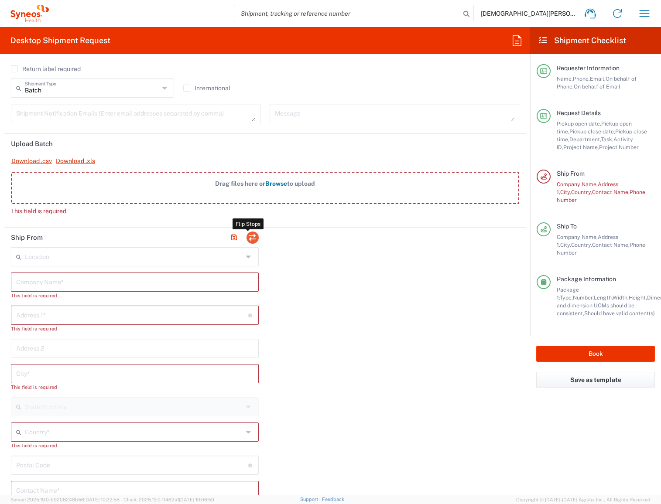
click at [252, 236] on button "button" at bounding box center [253, 238] width 12 height 12
type input "Syneos Health"
type input "Bourgondischelaan 17"
type input "Amstelveen"
type input "Netherlands"
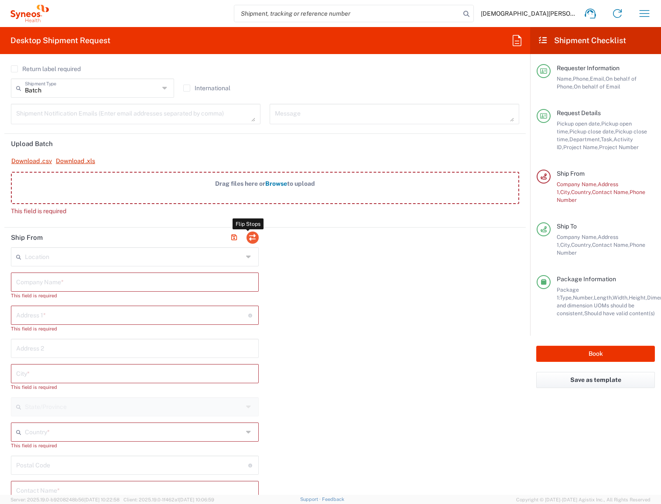
type input "1181 DC"
type input "Adeline Li"
type input "0621950051"
type input "adeline.li@syneoshealth.com"
type input "Residential/Home"
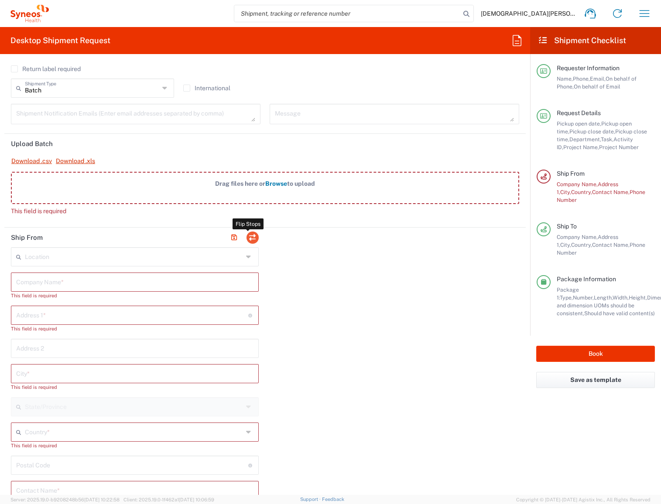
type input "TIN"
type input "808681394"
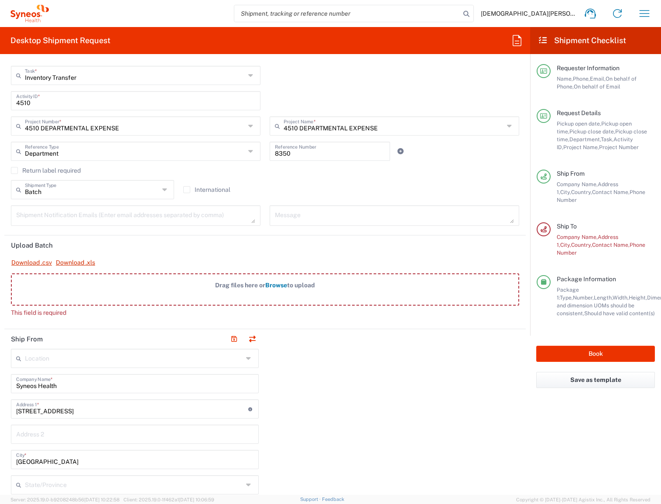
scroll to position [321, 0]
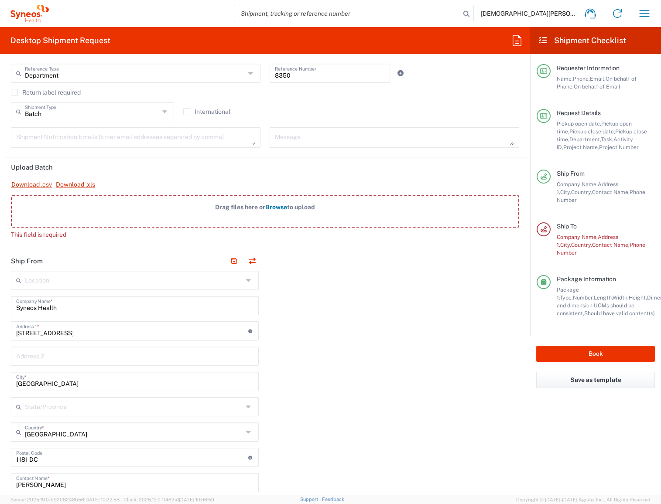
click at [592, 242] on span "Contact Name," at bounding box center [611, 245] width 38 height 7
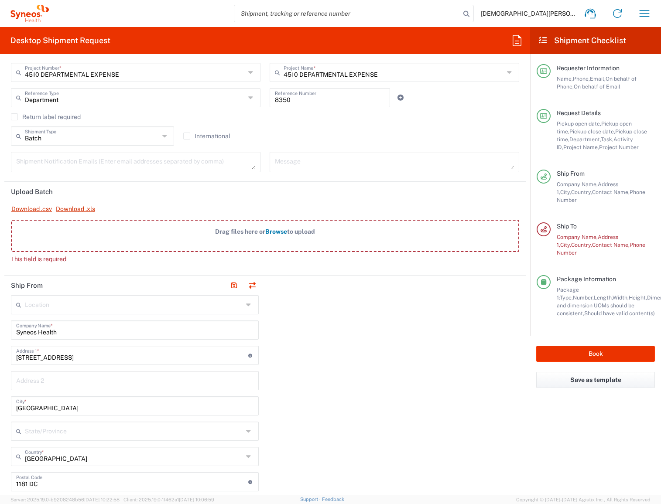
scroll to position [296, 0]
click at [244, 235] on label "Drag files here or Browse to upload" at bounding box center [265, 236] width 508 height 32
click at [0, 0] on input "Drag files here or Browse to upload" at bounding box center [0, 0] width 0 height 0
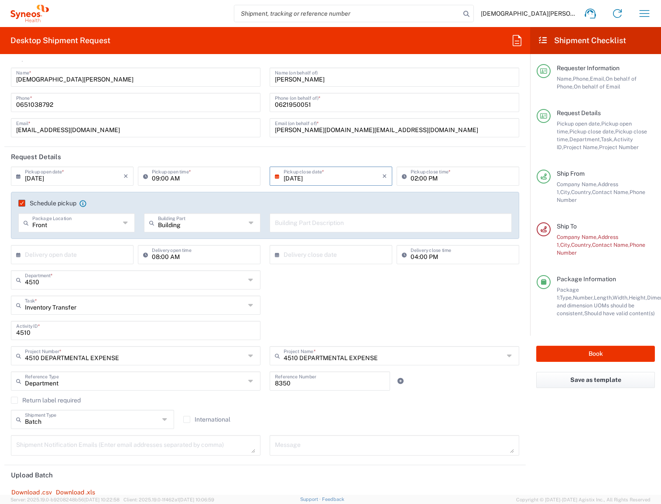
scroll to position [0, 0]
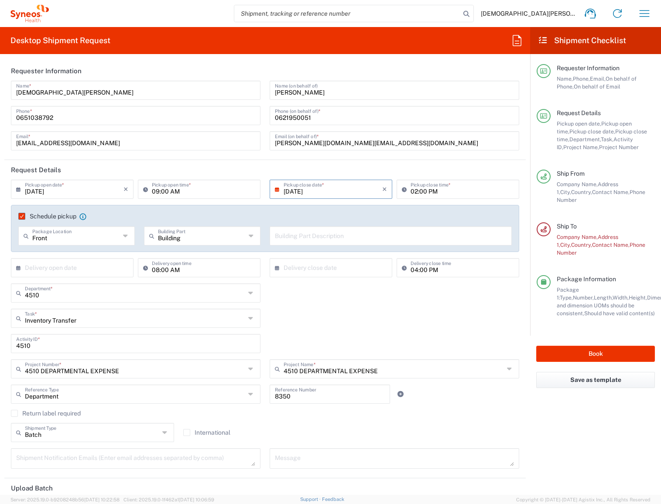
click at [102, 239] on input "Front" at bounding box center [76, 235] width 88 height 15
type input "F"
type input "Building"
click at [181, 236] on input "Building" at bounding box center [202, 235] width 88 height 15
type input "Front"
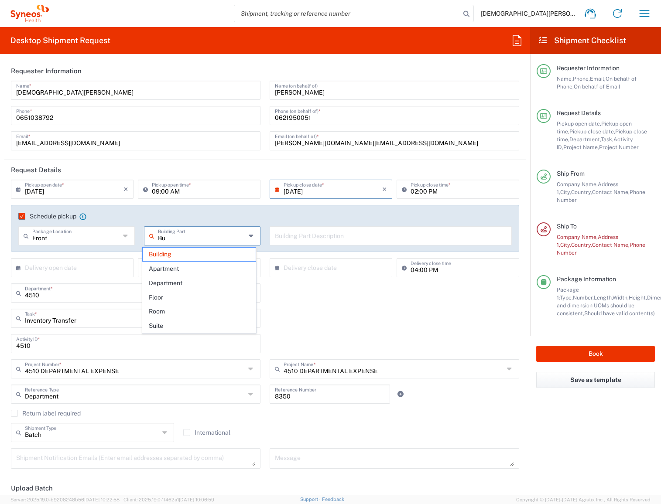
type input "B"
click at [338, 294] on div "4510 Department * 4510" at bounding box center [265, 296] width 517 height 25
type input "Building"
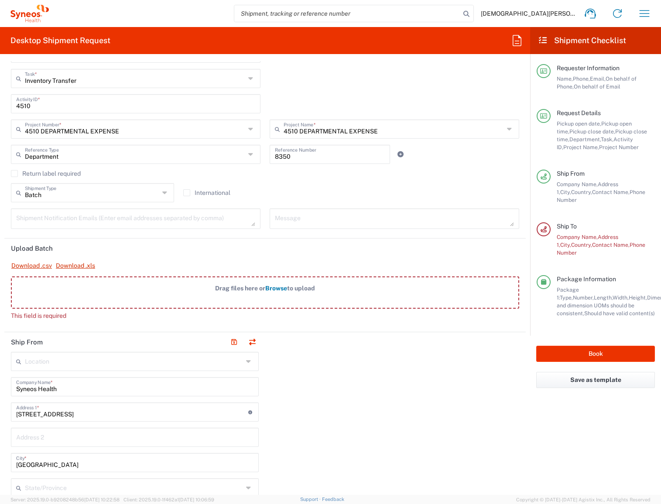
scroll to position [296, 0]
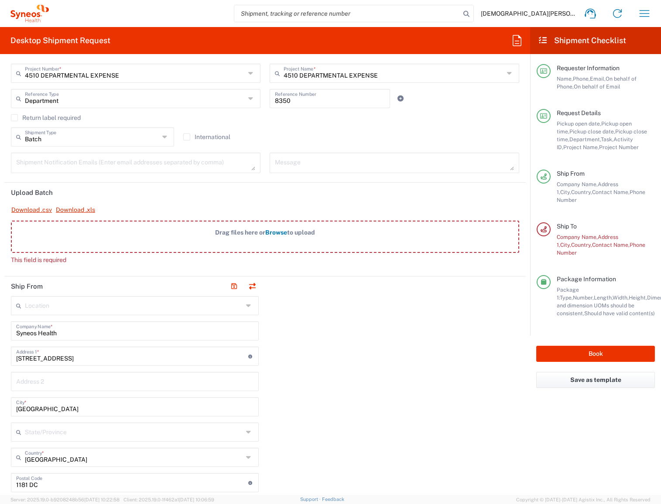
click at [270, 233] on span "Browse" at bounding box center [276, 232] width 22 height 7
click at [0, 0] on input "Drag files here or Browse to upload" at bounding box center [0, 0] width 0 height 0
click at [573, 223] on span "Ship To" at bounding box center [567, 226] width 20 height 7
click at [568, 234] on span "Company Name," at bounding box center [577, 237] width 41 height 7
click at [563, 234] on span "Company Name," at bounding box center [577, 237] width 41 height 7
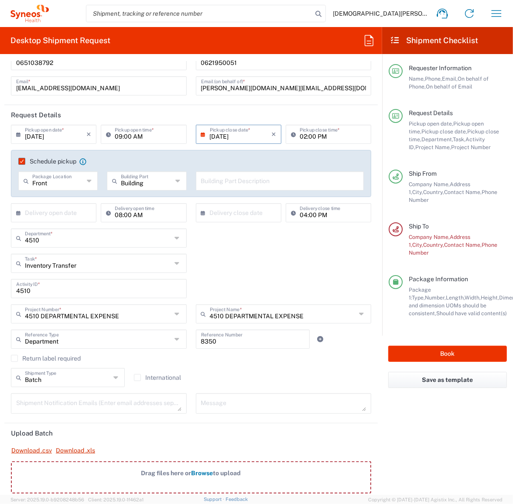
scroll to position [0, 0]
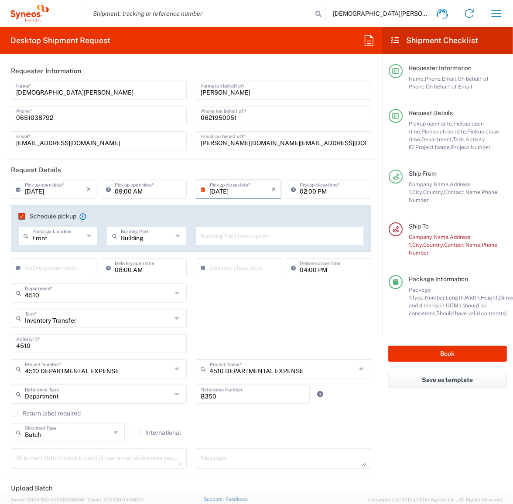
click at [250, 97] on div "Adeline Li Name (on behalf of)" at bounding box center [284, 90] width 176 height 19
drag, startPoint x: 250, startPoint y: 94, endPoint x: 54, endPoint y: 75, distance: 197.7
click at [54, 75] on agx-form-section "Requester Information Corstiaan Auping Name * 0651038792 Phone * corstiaan.aupi…" at bounding box center [190, 110] width 373 height 99
drag, startPoint x: 303, startPoint y: 119, endPoint x: 185, endPoint y: 113, distance: 117.5
click at [184, 112] on div "Corstiaan Auping Name * 0651038792 Phone * corstiaan.auping@syneoshealth.com Em…" at bounding box center [192, 119] width 370 height 76
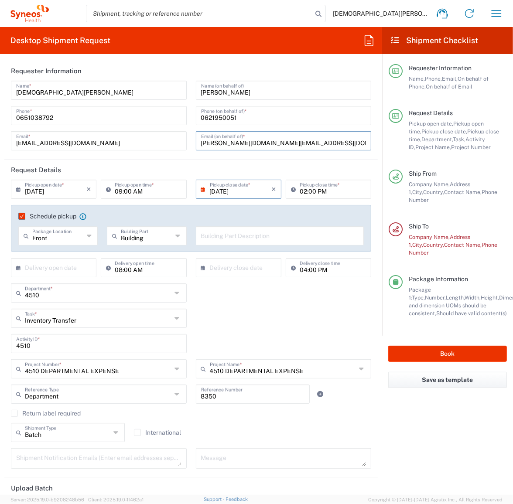
drag, startPoint x: 289, startPoint y: 142, endPoint x: 176, endPoint y: 139, distance: 113.0
click at [176, 139] on div "Corstiaan Auping Name * 0651038792 Phone * corstiaan.auping@syneoshealth.com Em…" at bounding box center [192, 119] width 370 height 76
click at [153, 190] on input "09:00 AM" at bounding box center [148, 188] width 66 height 15
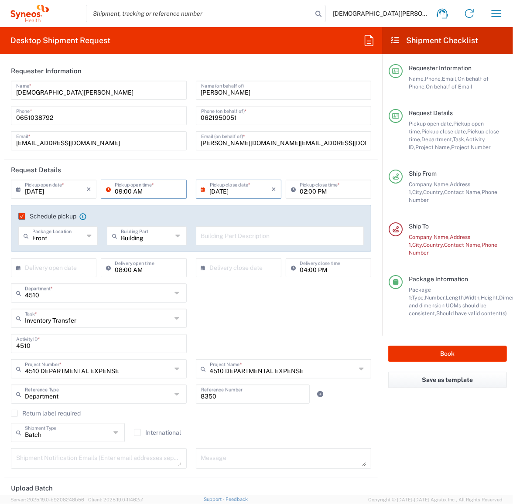
click at [332, 190] on input "02:00 PM" at bounding box center [333, 188] width 66 height 15
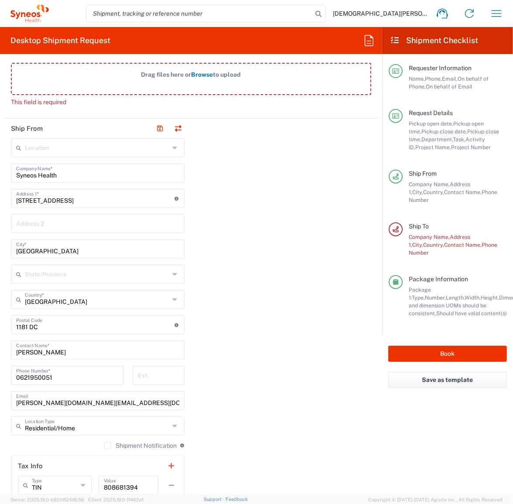
scroll to position [455, 0]
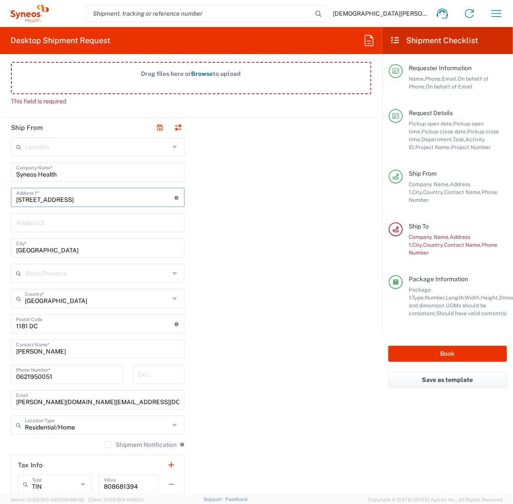
drag, startPoint x: 103, startPoint y: 198, endPoint x: 1, endPoint y: 191, distance: 102.8
click at [1, 191] on form "Requester Information Corstiaan Auping Name * 0651038792 Phone * corstiaan.aupi…" at bounding box center [191, 278] width 382 height 434
click at [65, 247] on input "Amstelveen" at bounding box center [97, 247] width 163 height 15
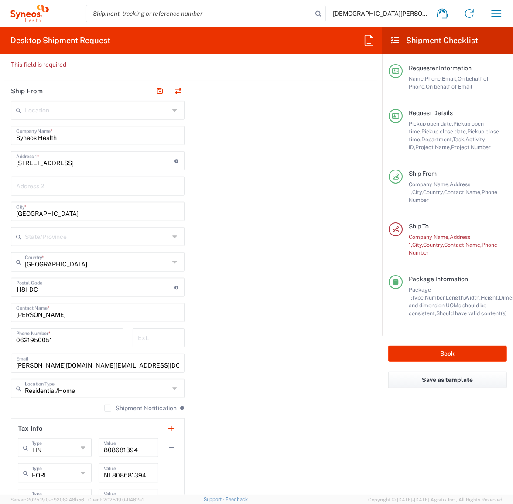
scroll to position [492, 0]
click at [59, 285] on input "undefined" at bounding box center [95, 286] width 158 height 15
drag, startPoint x: 62, startPoint y: 285, endPoint x: 5, endPoint y: 280, distance: 57.0
click at [5, 280] on main "Location Addison Whitney LLC-Morrisvile NC US Barcelona-Syneos Health BioSector…" at bounding box center [97, 308] width 187 height 417
click at [86, 312] on input "Adeline Li" at bounding box center [97, 311] width 163 height 15
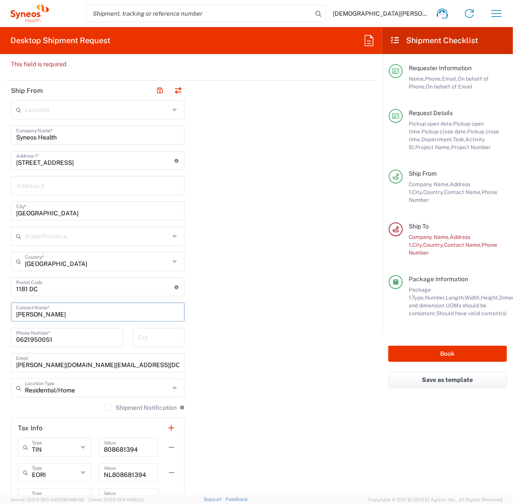
click at [60, 334] on input "0621950051" at bounding box center [67, 336] width 102 height 15
drag, startPoint x: 110, startPoint y: 362, endPoint x: 14, endPoint y: 351, distance: 96.6
click at [14, 351] on div "Location Addison Whitney LLC-Morrisvile NC US Barcelona-Syneos Health BioSector…" at bounding box center [98, 308] width 174 height 417
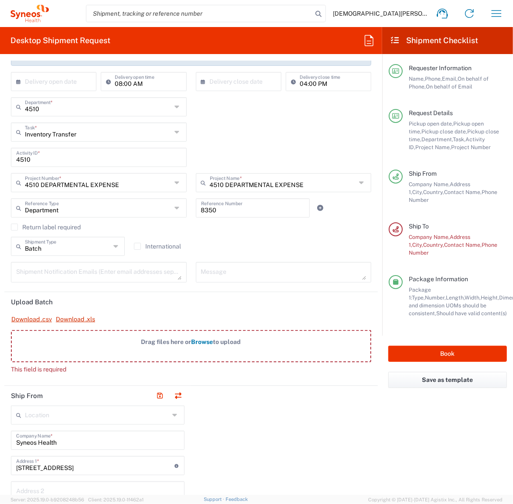
scroll to position [180, 0]
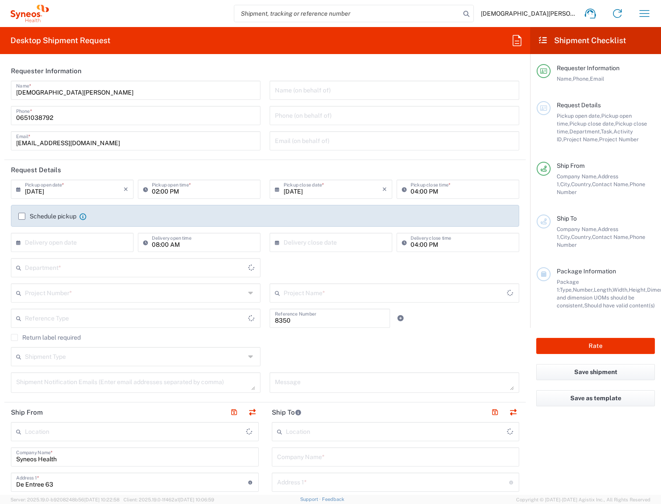
type input "Department"
type input "Netherlands"
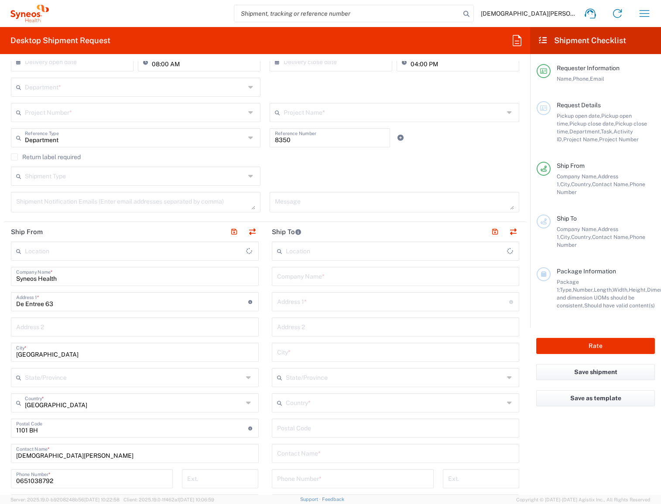
type input "Syneos Health Netherlands B.V."
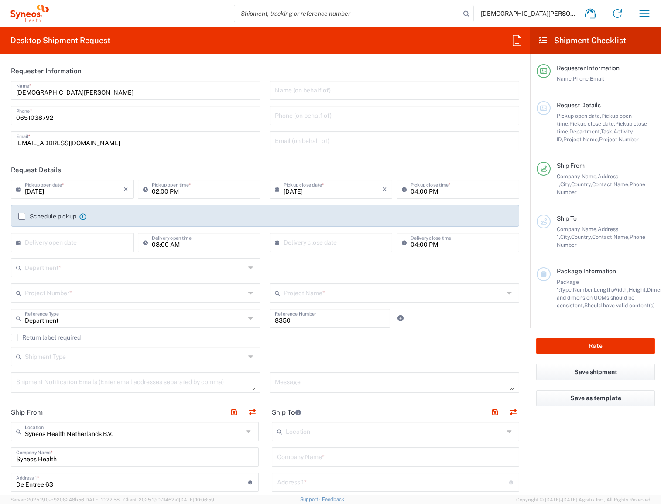
click at [341, 91] on input "text" at bounding box center [394, 89] width 239 height 15
paste input "Adeline Li"
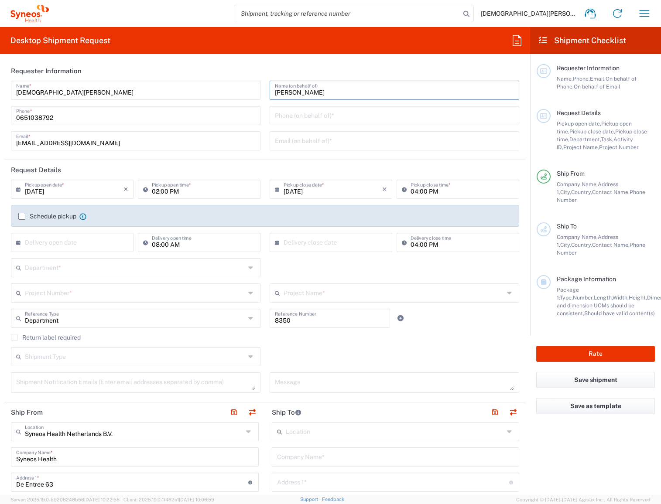
type input "Adeline Li"
click at [315, 116] on input "tel" at bounding box center [394, 114] width 239 height 15
paste input "0621950051"
type input "0621950051"
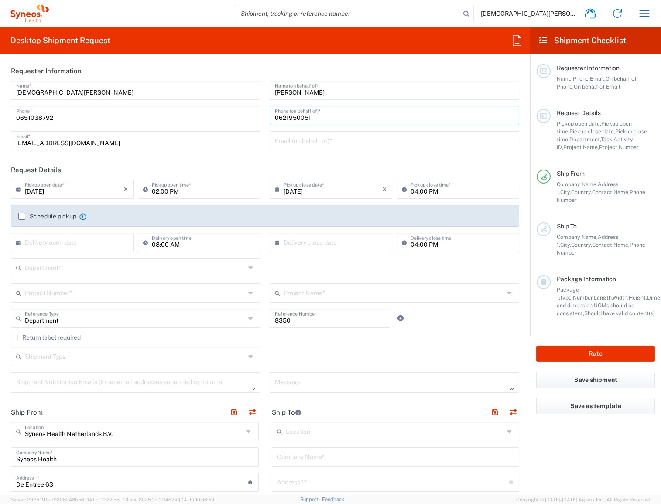
click at [299, 145] on input "text" at bounding box center [394, 140] width 239 height 15
paste input "adeline.li@syneoshealth.com"
type input "adeline.li@syneoshealth.com"
click at [21, 215] on label "Schedule pickup" at bounding box center [47, 216] width 58 height 7
click at [22, 216] on input "Schedule pickup" at bounding box center [22, 216] width 0 height 0
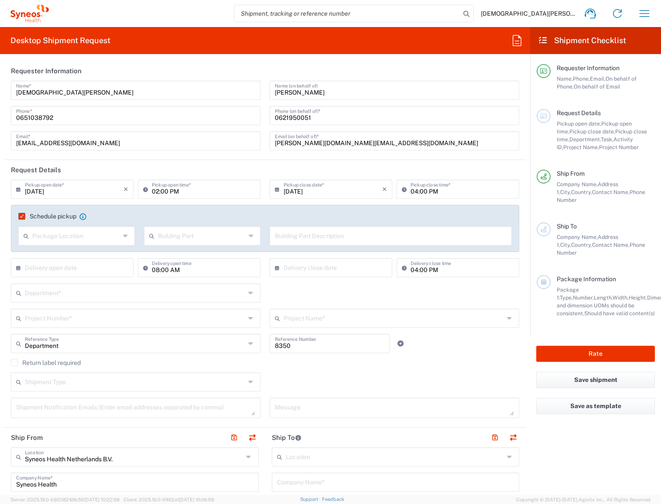
click at [45, 236] on input "text" at bounding box center [76, 235] width 88 height 15
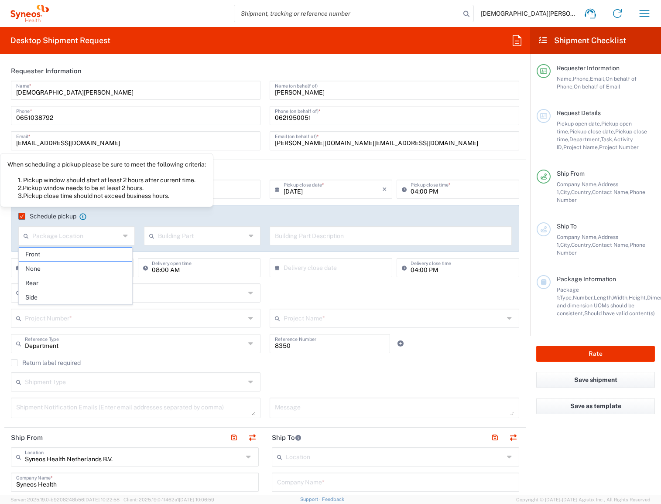
click at [95, 215] on agx-checkbox-control "Schedule pickup When scheduling a pickup please be sure to meet the following c…" at bounding box center [264, 216] width 493 height 8
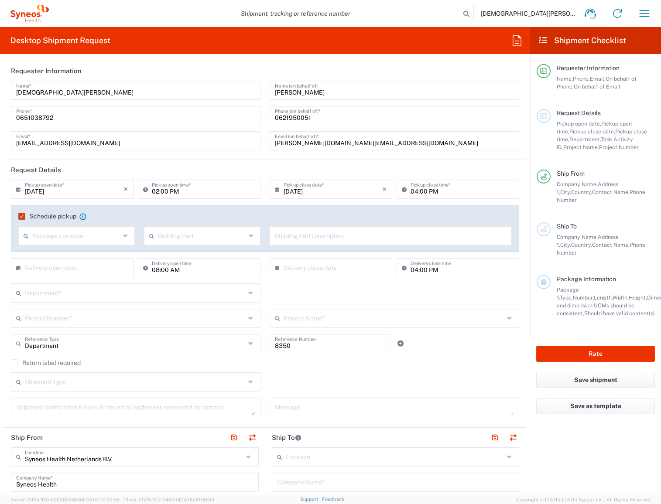
click at [27, 187] on input "09/22/2025" at bounding box center [74, 188] width 99 height 15
click at [116, 202] on span "›" at bounding box center [117, 205] width 13 height 10
click at [74, 227] on span "1" at bounding box center [73, 231] width 13 height 12
type input "10/01/2025"
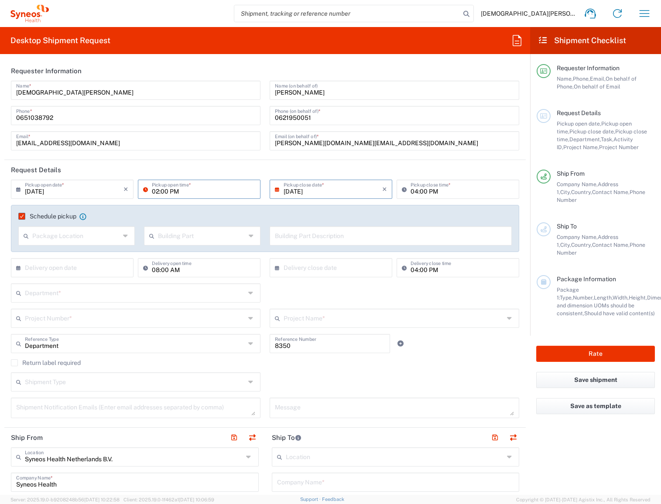
click at [157, 191] on input "02:00 PM" at bounding box center [203, 188] width 103 height 15
paste input "9"
type input "09"
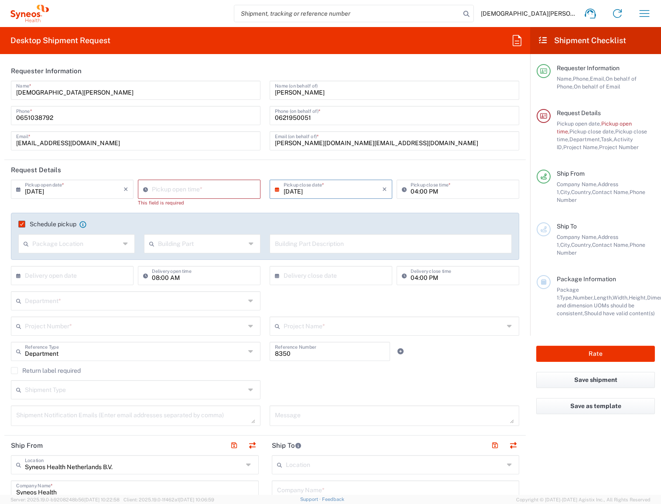
type input "01:59 PM"
click at [462, 189] on input "04:00 PM" at bounding box center [462, 188] width 103 height 15
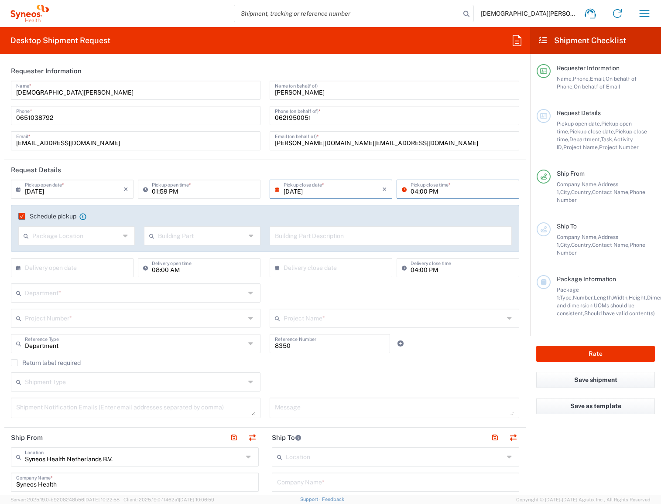
paste input "2"
paste input "02"
type input "0"
paste input "02"
type input "02:00 PM"
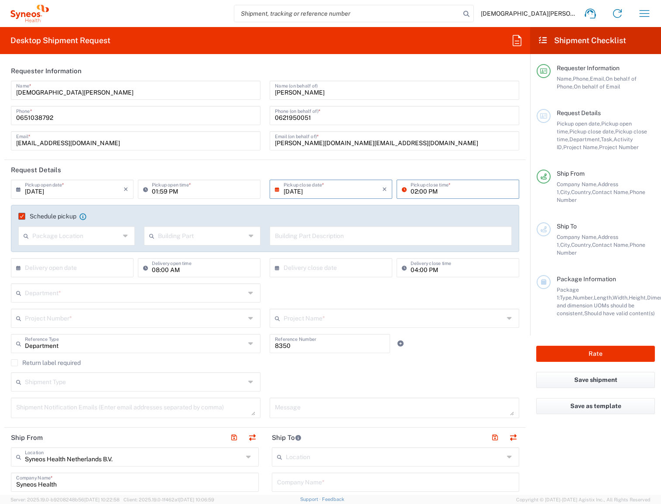
click at [93, 238] on input "text" at bounding box center [76, 235] width 88 height 15
click at [88, 253] on span "Front" at bounding box center [75, 255] width 113 height 14
type input "Front"
click at [168, 236] on input "text" at bounding box center [202, 235] width 88 height 15
click at [184, 267] on span "Building" at bounding box center [199, 269] width 113 height 14
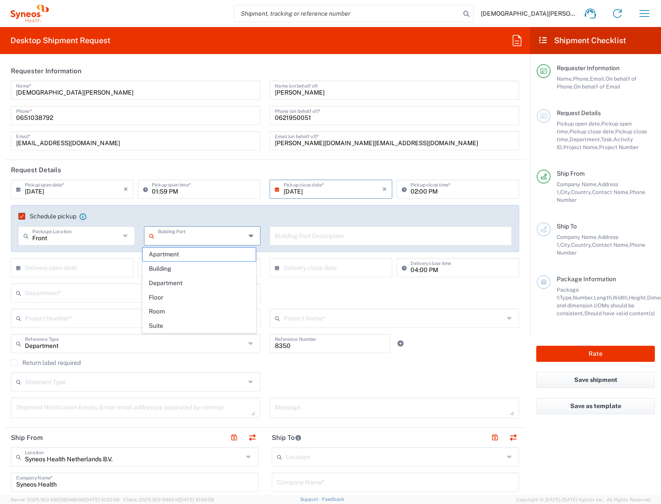
type input "Building"
click at [80, 298] on input "text" at bounding box center [135, 292] width 220 height 15
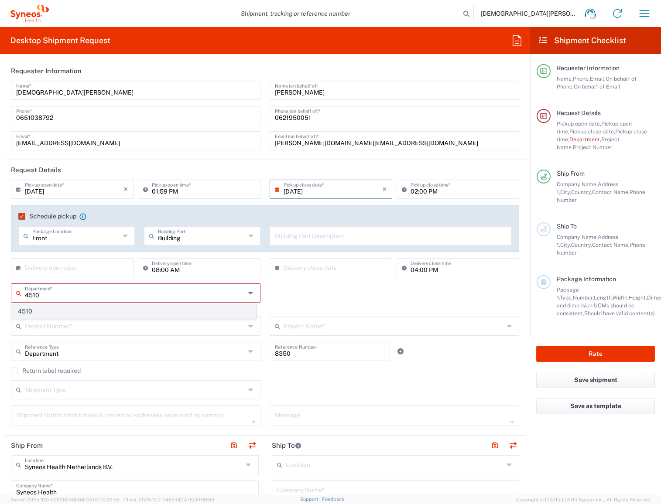
type input "4510"
click at [82, 313] on span "4510" at bounding box center [134, 312] width 244 height 14
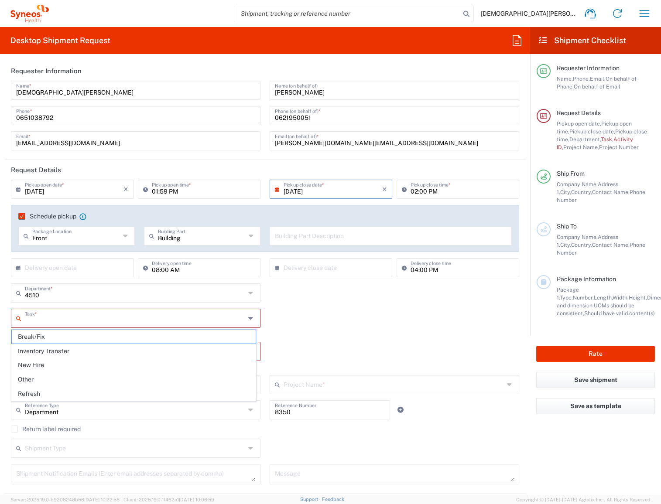
click at [79, 317] on input "text" at bounding box center [135, 317] width 220 height 15
click at [76, 350] on span "Inventory Transfer" at bounding box center [134, 352] width 244 height 14
type input "Inventory Transfer"
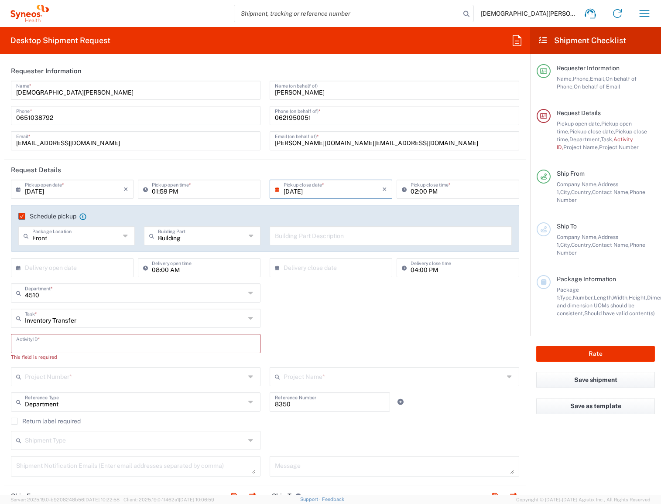
click at [68, 346] on input "text" at bounding box center [135, 343] width 239 height 15
type input "4510"
click at [124, 364] on input "text" at bounding box center [135, 368] width 220 height 15
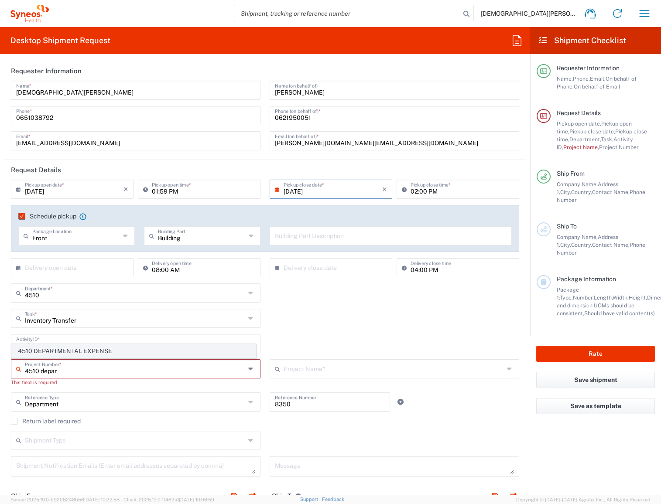
click at [55, 348] on span "4510 DEPARTMENTAL EXPENSE" at bounding box center [134, 352] width 244 height 14
type input "4510 DEPARTMENTAL EXPENSE"
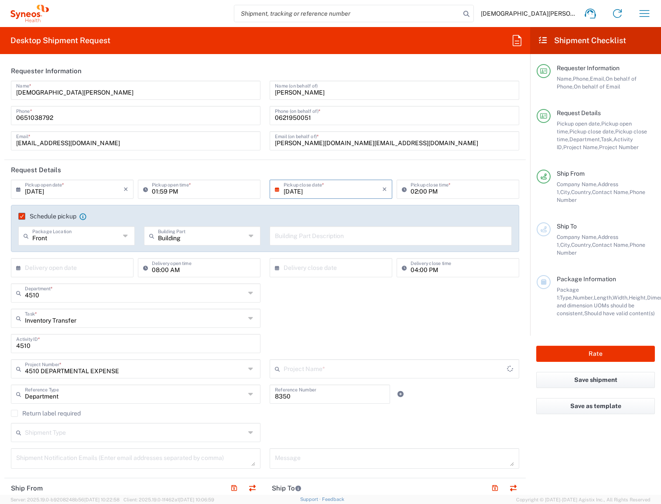
type input "4510 DEPARTMENTAL EXPENSE"
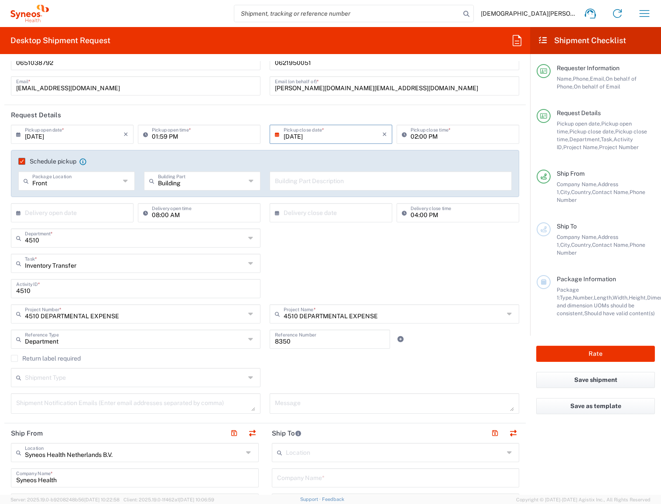
scroll to position [57, 0]
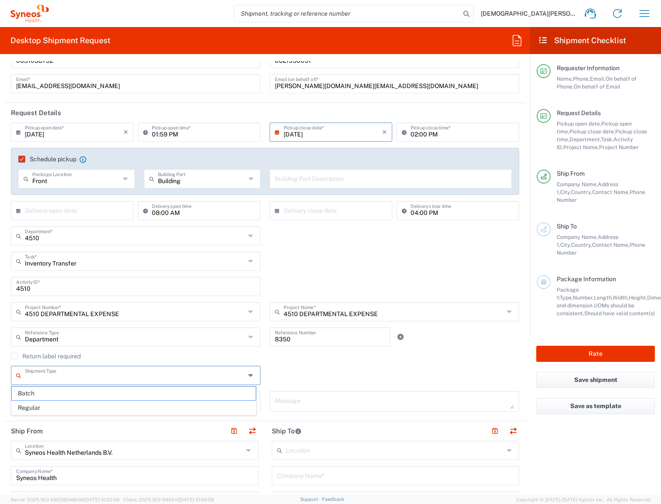
click at [109, 371] on input "text" at bounding box center [135, 374] width 220 height 15
click at [101, 404] on span "Regular" at bounding box center [134, 408] width 244 height 14
type input "Regular"
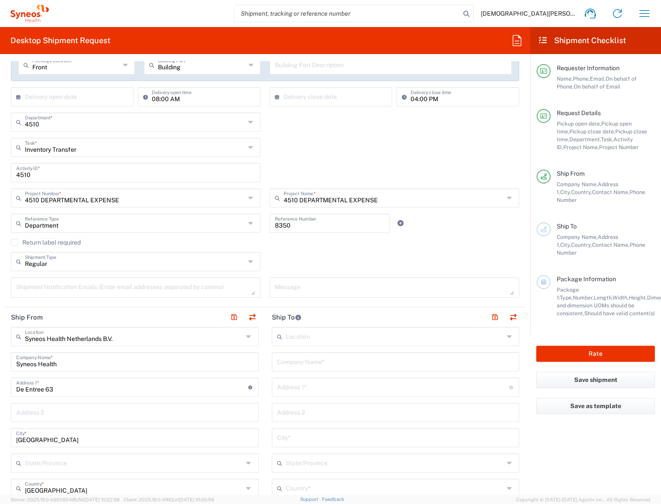
scroll to position [287, 0]
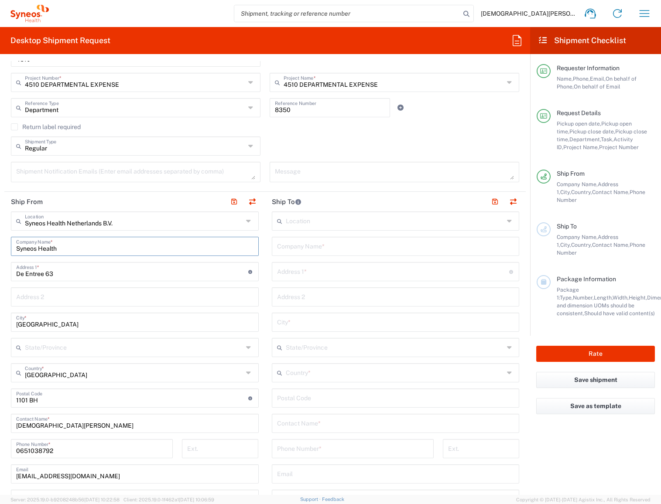
click at [92, 245] on input "Syneos Health" at bounding box center [134, 245] width 237 height 15
drag, startPoint x: 71, startPoint y: 271, endPoint x: -26, endPoint y: 264, distance: 96.7
click at [0, 264] on html "Corstiaan Auping Home Shipment estimator Shipment tracking Desktop shipment req…" at bounding box center [330, 252] width 661 height 504
paste input "Bourgondischelaan 17"
type input "Bourgondischelaan 17"
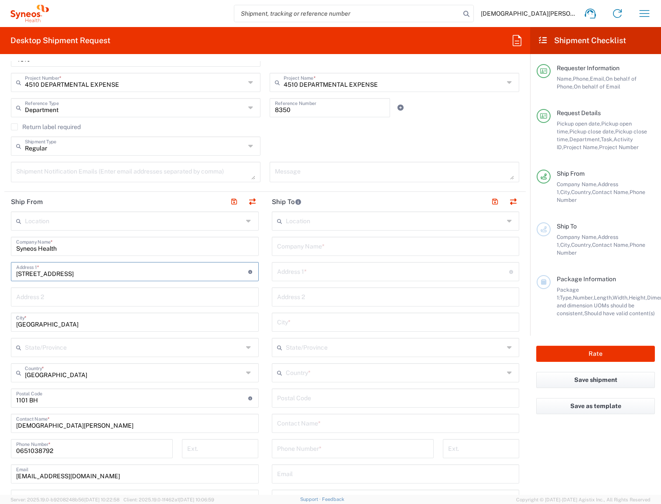
click at [65, 322] on input "Amsterdam" at bounding box center [134, 321] width 237 height 15
drag, startPoint x: 68, startPoint y: 322, endPoint x: -17, endPoint y: 312, distance: 85.2
click at [0, 312] on html "Corstiaan Auping Home Shipment estimator Shipment tracking Desktop shipment req…" at bounding box center [330, 252] width 661 height 504
paste input "lveen"
type input "Amstelveen"
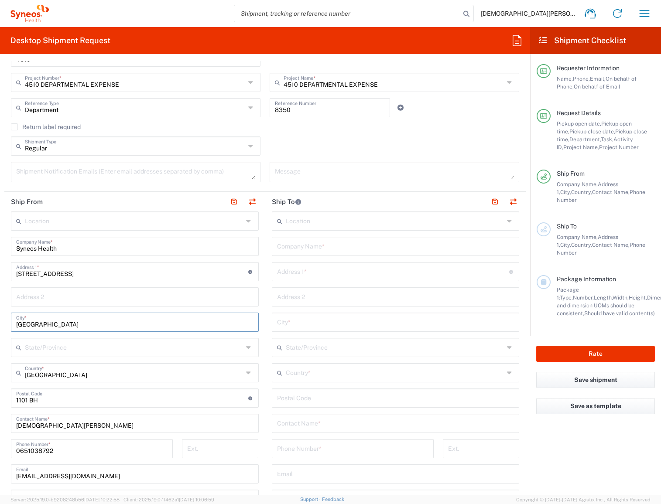
click at [70, 343] on input "text" at bounding box center [134, 346] width 218 height 15
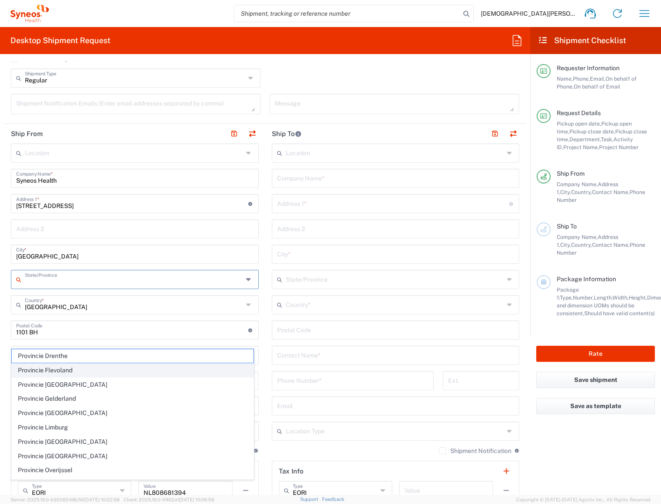
scroll to position [358, 0]
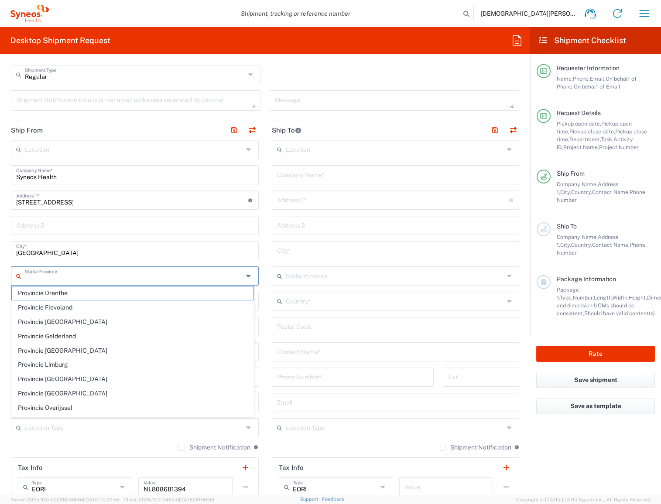
click at [265, 233] on main "Location Addison Whitney LLC-Morrisvile NC US Barcelona-Syneos Health BioSector…" at bounding box center [395, 323] width 261 height 367
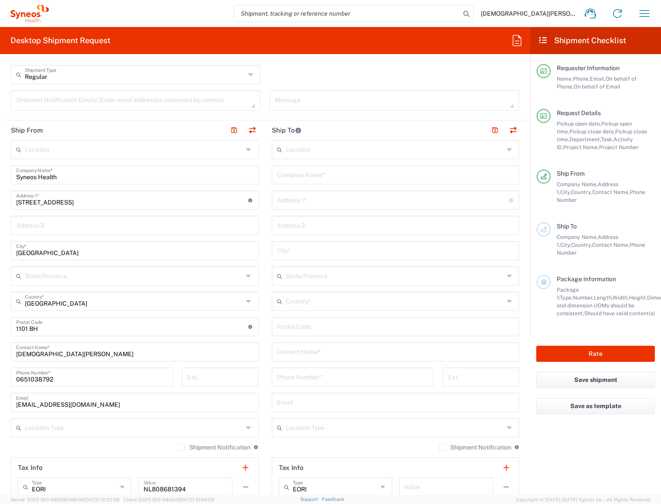
click at [83, 325] on input "undefined" at bounding box center [132, 326] width 232 height 15
drag, startPoint x: 41, startPoint y: 324, endPoint x: 0, endPoint y: 322, distance: 41.5
click at [0, 322] on form "Requester Information Corstiaan Auping Name * 0651038792 Phone * corstiaan.aupi…" at bounding box center [265, 278] width 530 height 434
paste input "1181 DC"
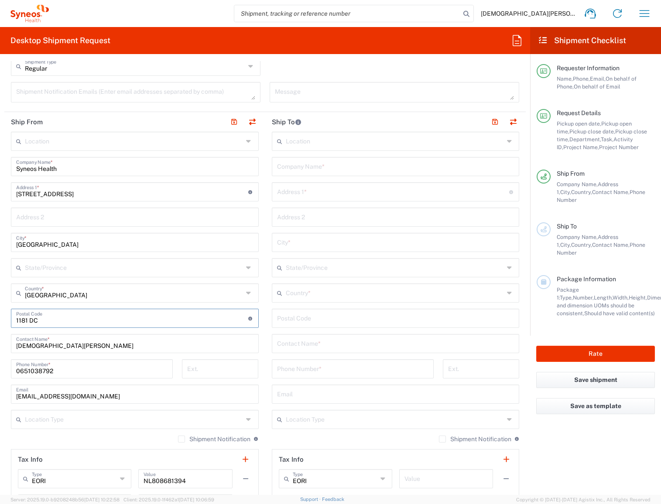
scroll to position [368, 0]
type input "1181 DC"
click at [112, 346] on input "Corstiaan Auping" at bounding box center [134, 341] width 237 height 15
drag, startPoint x: 115, startPoint y: 343, endPoint x: 9, endPoint y: 336, distance: 106.7
click at [9, 336] on main "Location Addison Whitney LLC-Morrisvile NC US Barcelona-Syneos Health BioSector…" at bounding box center [134, 338] width 261 height 417
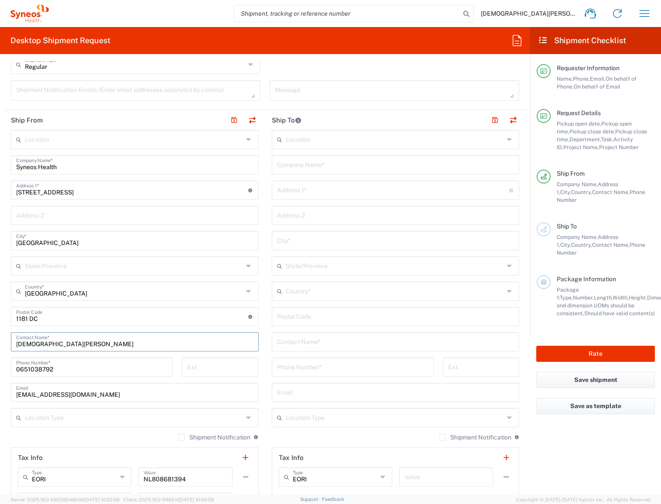
paste input "Adeline Li"
type input "Adeline Li"
click at [87, 364] on input "0651038792" at bounding box center [91, 366] width 151 height 15
drag, startPoint x: 88, startPoint y: 364, endPoint x: 9, endPoint y: 357, distance: 79.3
click at [9, 358] on div "0651038792 Phone Number *" at bounding box center [92, 370] width 171 height 25
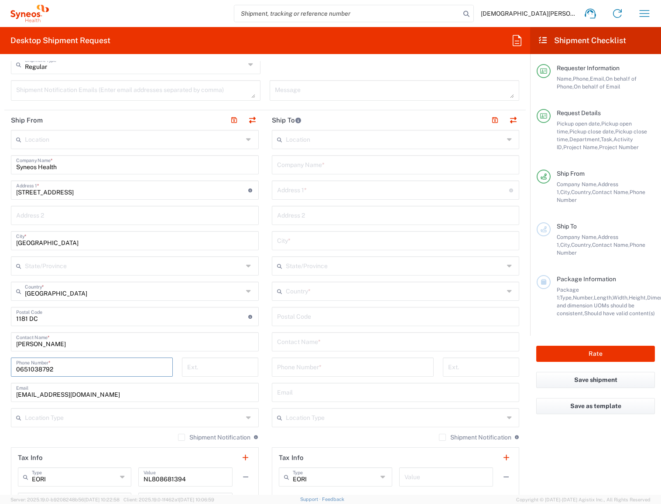
paste input "21950051"
type input "0621950051"
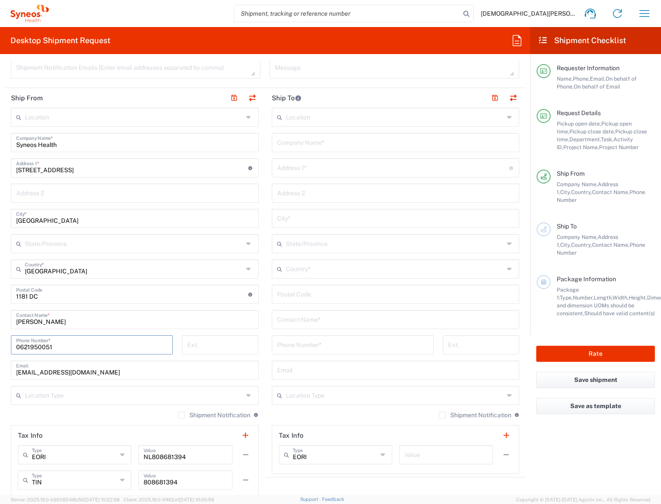
scroll to position [393, 0]
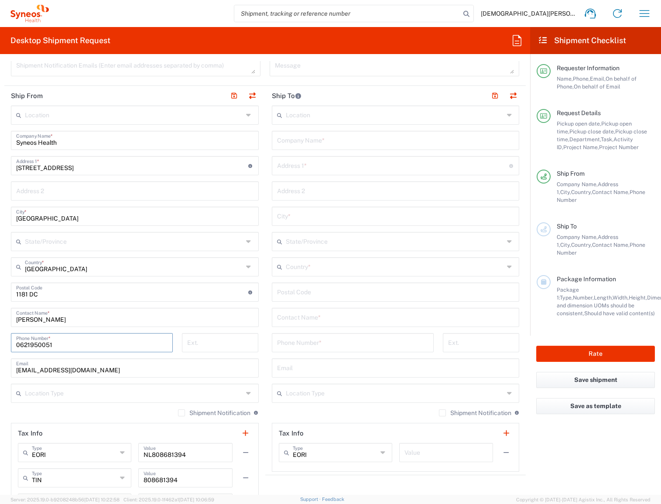
click at [130, 365] on input "corstiaan.auping@syneoshealth.com" at bounding box center [134, 367] width 237 height 15
drag, startPoint x: 138, startPoint y: 367, endPoint x: 10, endPoint y: 360, distance: 128.5
click at [10, 360] on main "Location Addison Whitney LLC-Morrisvile NC US Barcelona-Syneos Health BioSector…" at bounding box center [134, 314] width 261 height 417
paste input "adeline.li"
type input "adeline.li@syneoshealth.com"
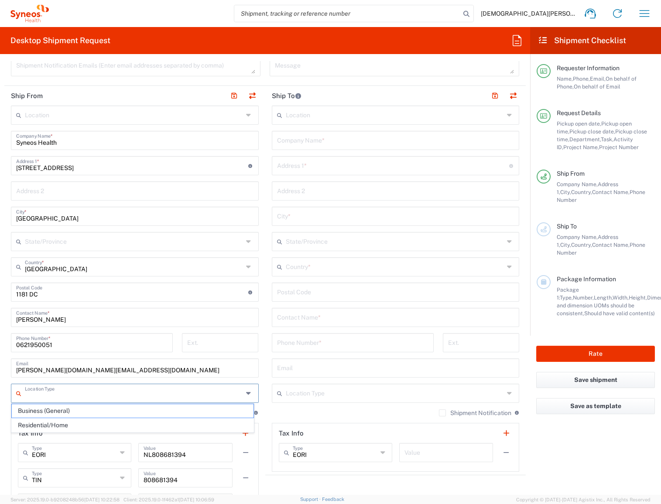
click at [52, 394] on input "text" at bounding box center [134, 392] width 218 height 15
click at [81, 424] on span "Residential/Home" at bounding box center [133, 426] width 242 height 14
type input "Residential/Home"
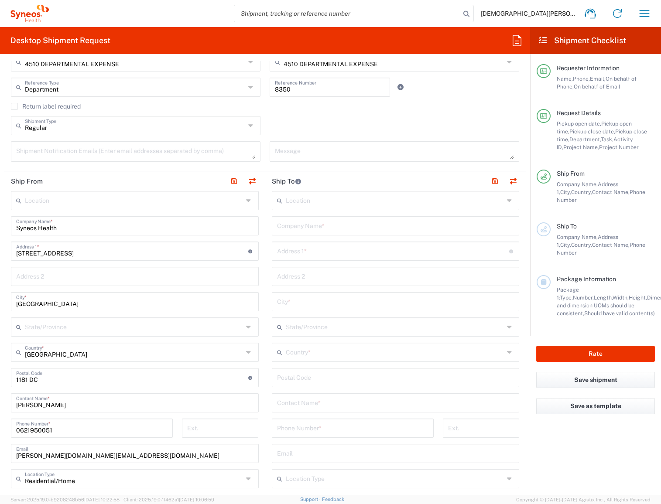
scroll to position [304, 0]
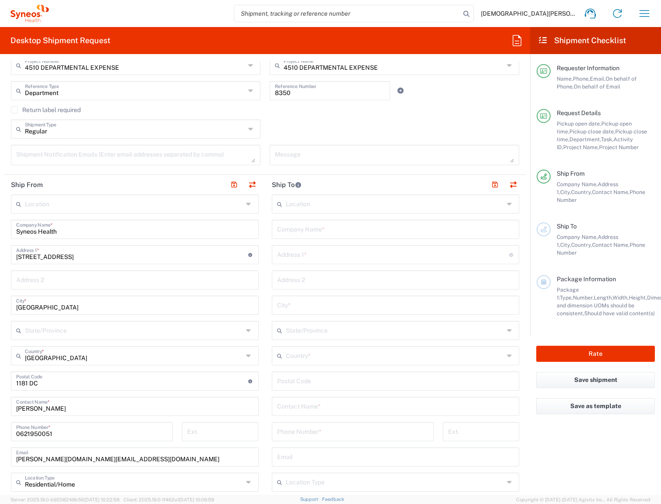
click at [317, 202] on input "text" at bounding box center [395, 203] width 218 height 15
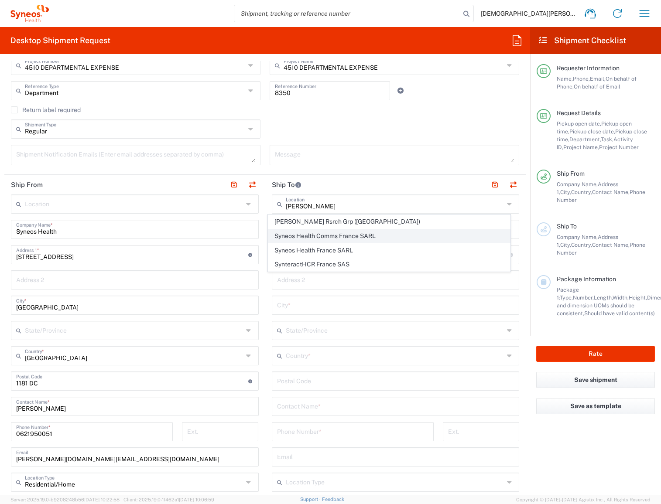
click at [335, 233] on span "Syneos Health Comms France SARL" at bounding box center [389, 237] width 242 height 14
type input "Syneos Health Comms France SARL"
type input "25 boulevard Romain Rolland, 75014 Paris."
type input "25 boulevard Romain"
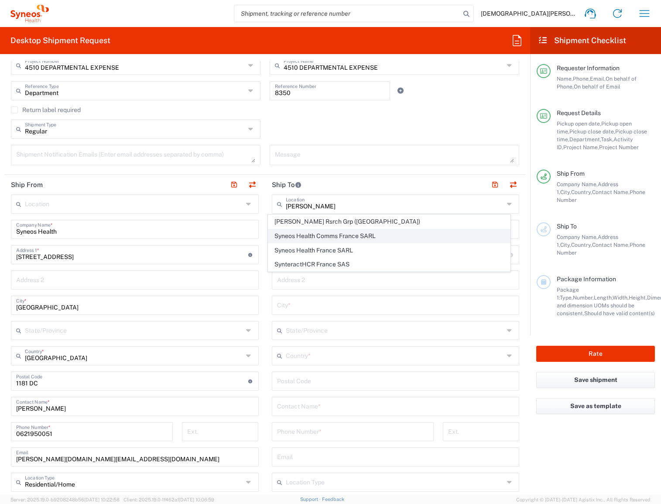
type input "Paris"
type input "France"
type input "75014"
type input "Sender/Shipper"
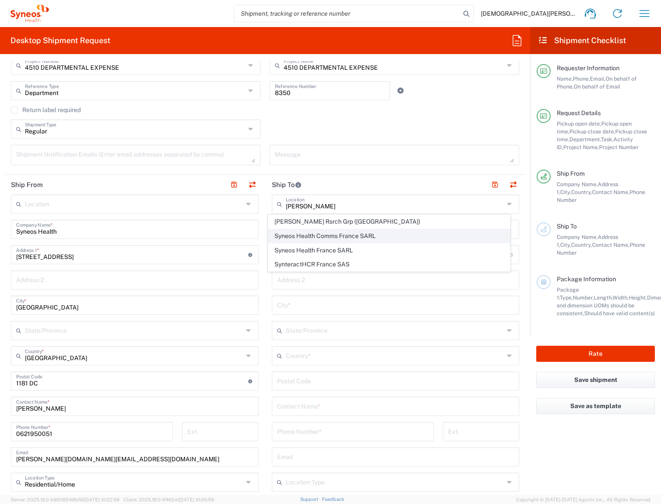
type input "Delivery Duty Paid"
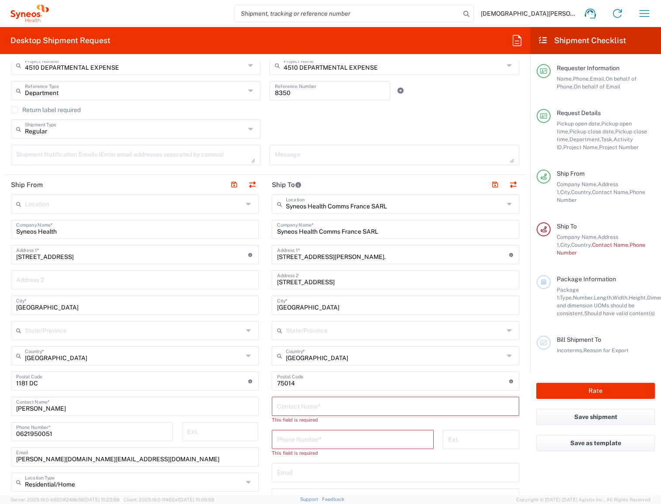
click at [378, 407] on input "text" at bounding box center [395, 405] width 237 height 15
paste input "Firas DAABOUB"
type input "Firas DAABOUB"
click at [384, 429] on input "tel" at bounding box center [352, 431] width 151 height 15
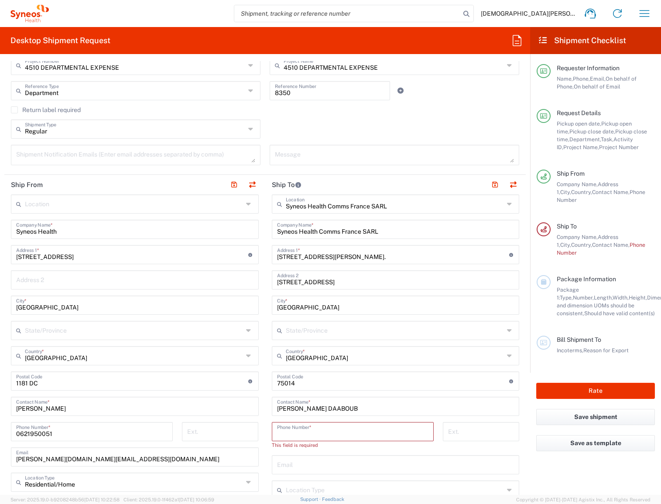
paste input "+33 6 29 12 74 54"
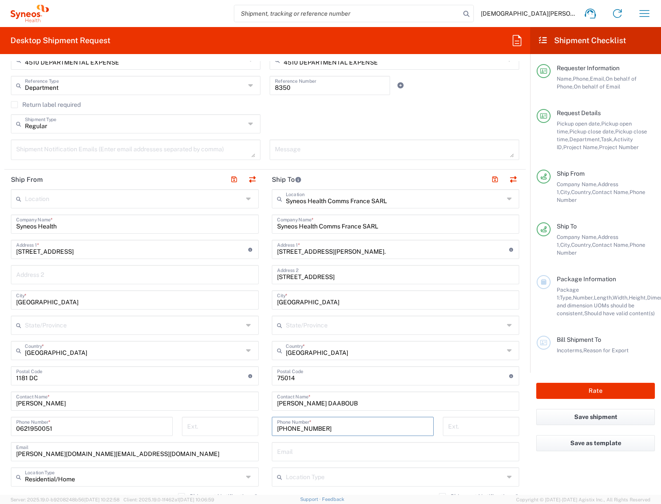
scroll to position [345, 0]
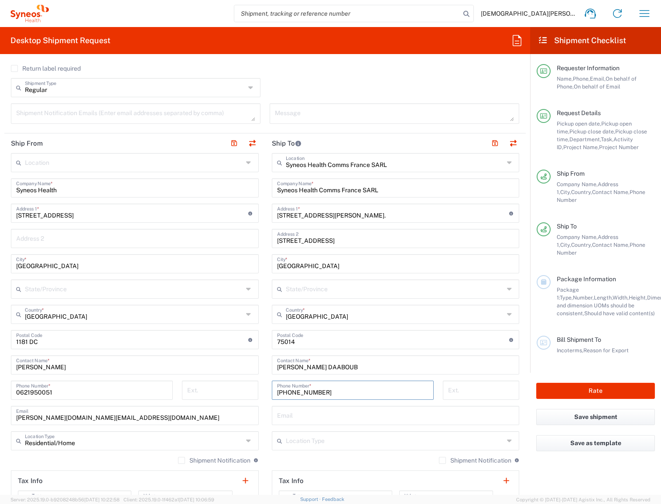
type input "+33 6 29 12 74 54"
click at [364, 417] on input "text" at bounding box center [395, 415] width 237 height 15
paste input "firas.daaboub@syneoshealth.com"
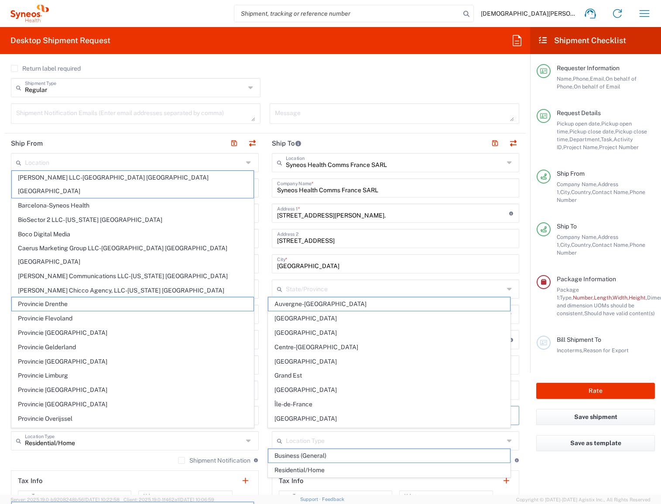
scroll to position [418, 0]
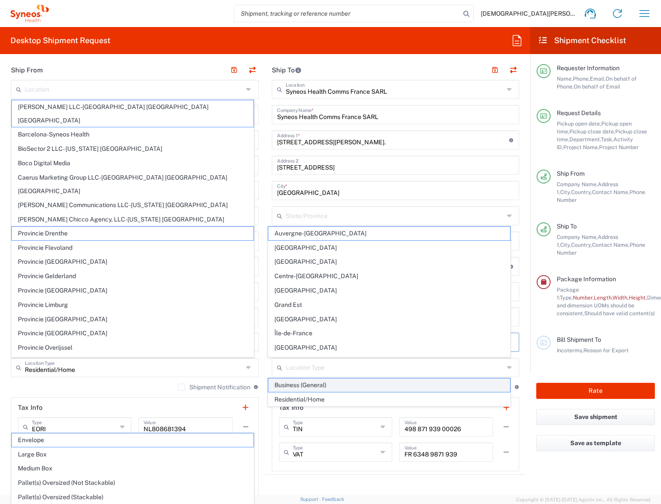
type input "firas.daaboub@syneoshealth.com"
click at [414, 386] on span "Business (General)" at bounding box center [389, 386] width 242 height 14
type input "Business (General)"
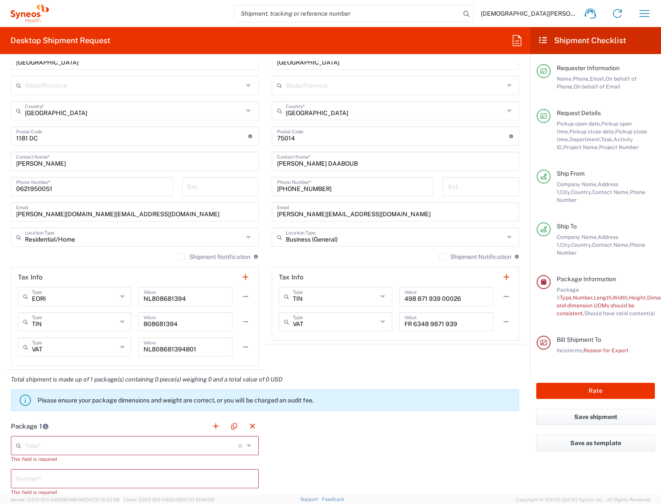
scroll to position [549, 0]
click at [205, 442] on input "text" at bounding box center [131, 444] width 213 height 15
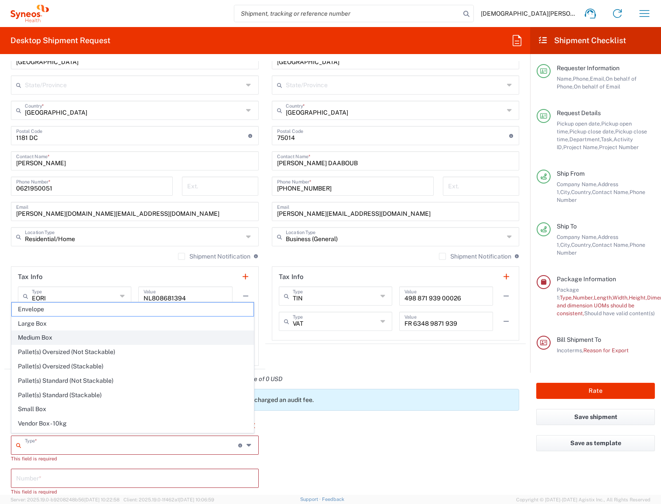
click at [34, 334] on span "Medium Box" at bounding box center [133, 338] width 242 height 14
type input "Medium Box"
type input "13"
type input "11.5"
type input "2.5"
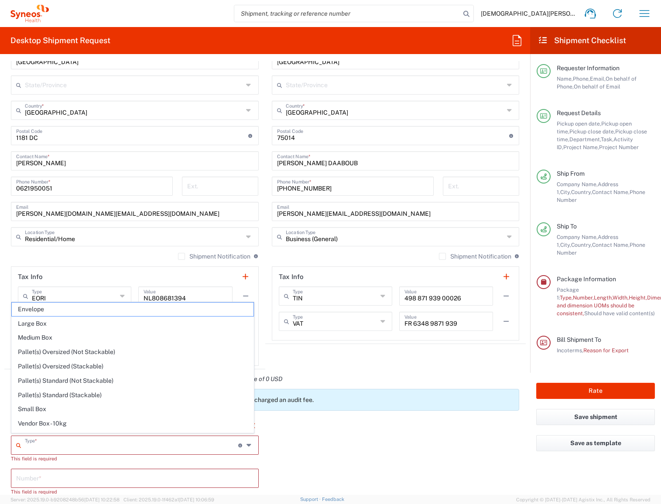
type input "in"
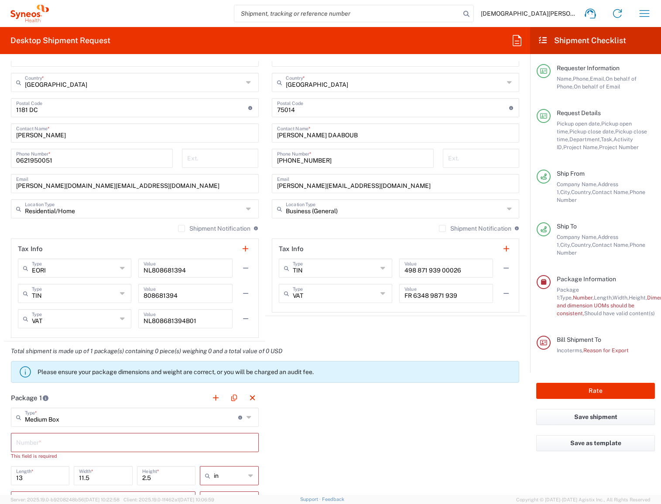
scroll to position [599, 0]
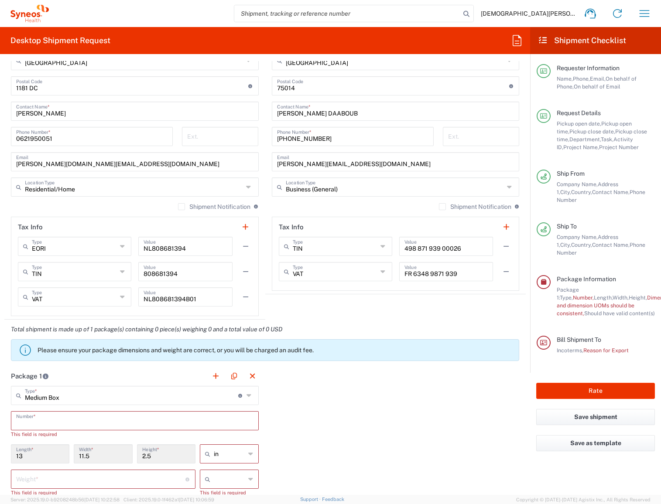
click at [86, 422] on input "text" at bounding box center [134, 420] width 237 height 15
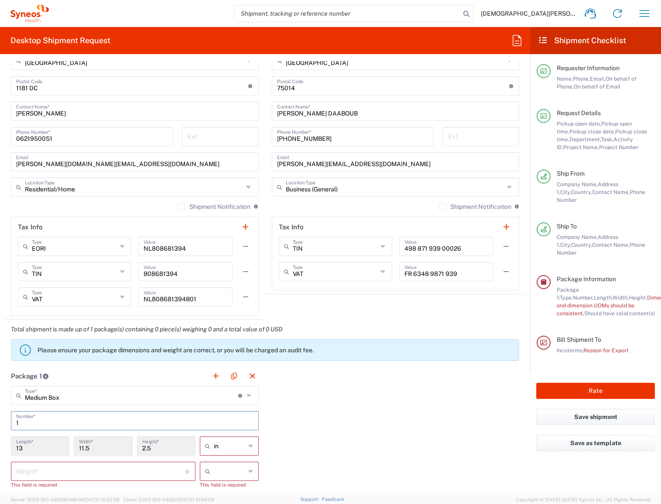
type input "1"
click at [315, 417] on div "Package 1 Medium Box Type * Material used to package goods Envelope Large Box M…" at bounding box center [264, 466] width 521 height 199
click at [248, 445] on icon at bounding box center [250, 446] width 5 height 14
click at [218, 471] on span "cm" at bounding box center [226, 478] width 56 height 14
type input "33.02"
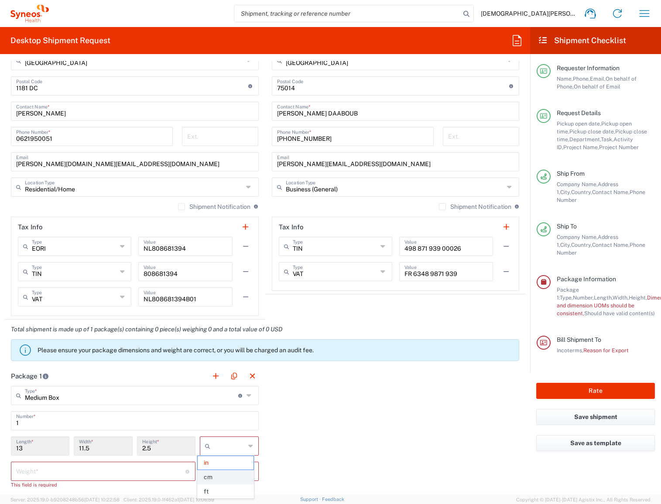
type input "29.21"
type input "6.35"
type input "cm"
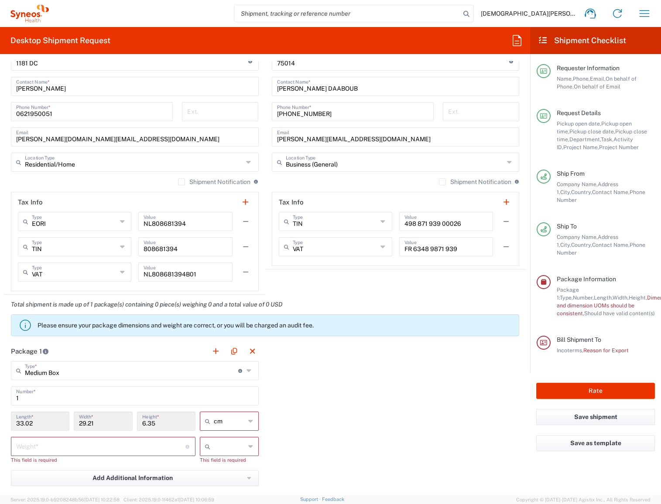
scroll to position [673, 0]
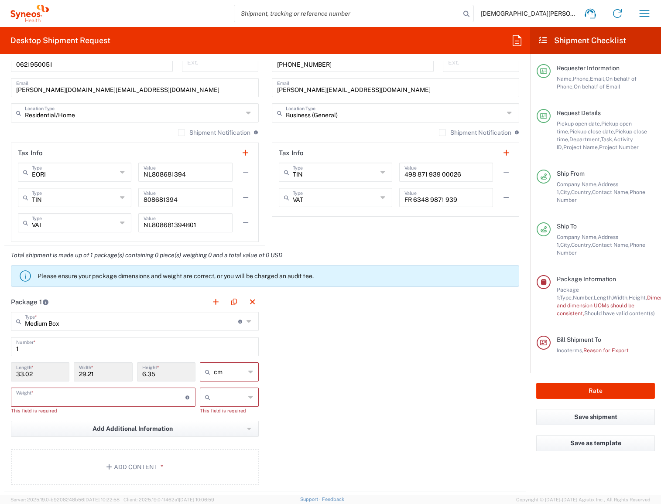
click at [66, 391] on input "number" at bounding box center [100, 396] width 169 height 15
type input "0"
type input "0.5"
click at [248, 391] on icon at bounding box center [250, 398] width 5 height 14
click at [228, 413] on span "kgs" at bounding box center [226, 414] width 56 height 14
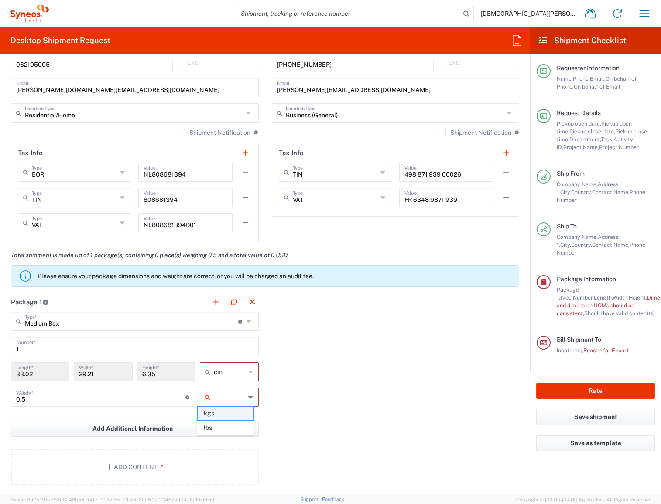
type input "kgs"
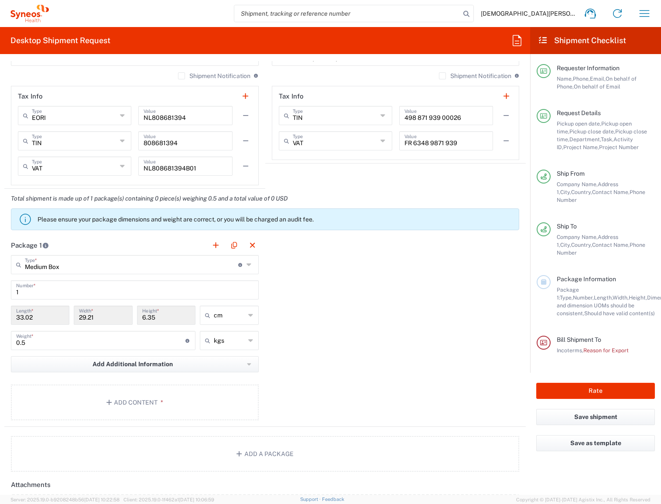
scroll to position [750, 0]
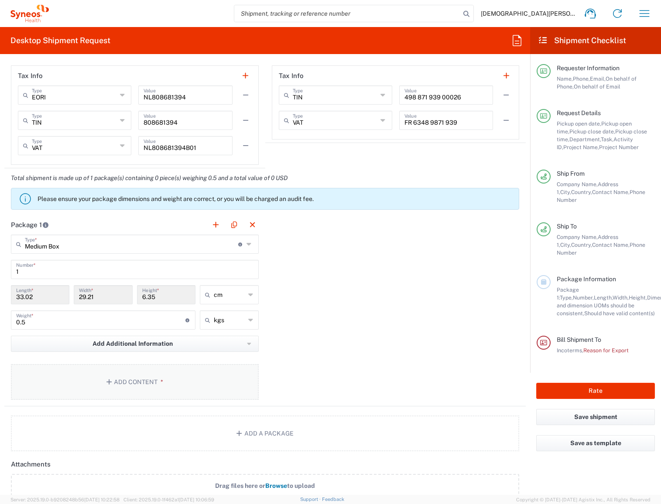
click at [181, 381] on button "Add Content *" at bounding box center [135, 382] width 248 height 36
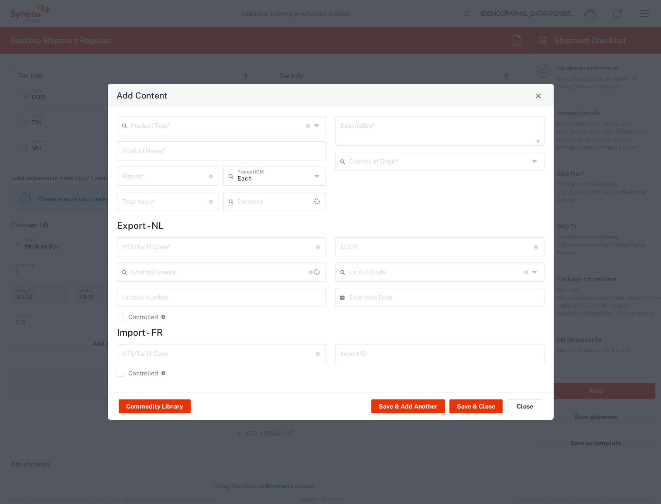
type input "US Dollar"
click at [240, 125] on input "text" at bounding box center [218, 124] width 175 height 15
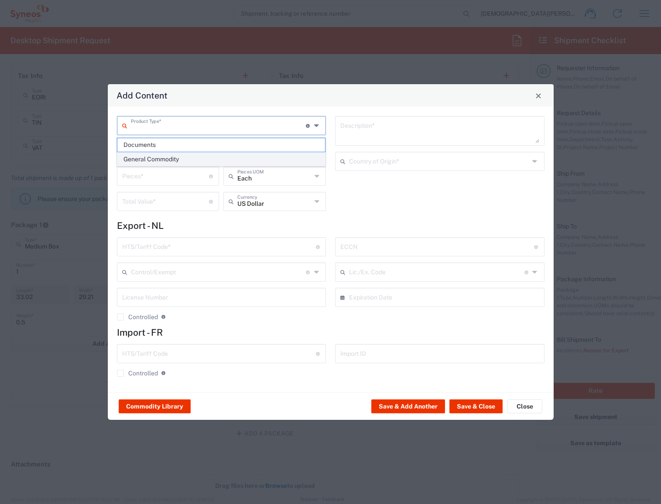
click at [210, 158] on span "General Commodity" at bounding box center [221, 160] width 208 height 14
type input "General Commodity"
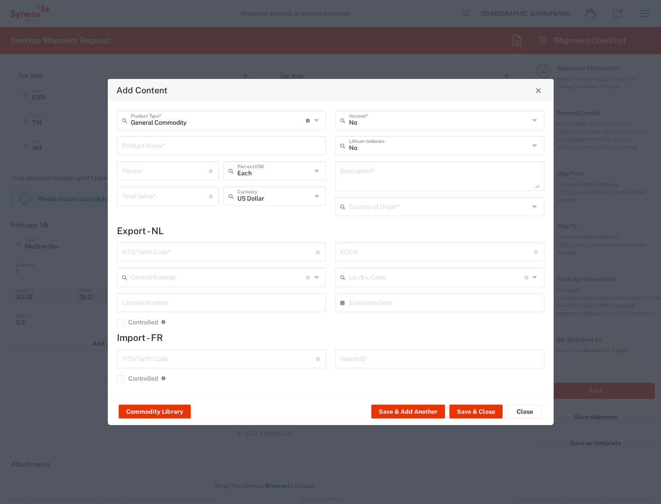
click at [199, 147] on input "text" at bounding box center [221, 144] width 199 height 15
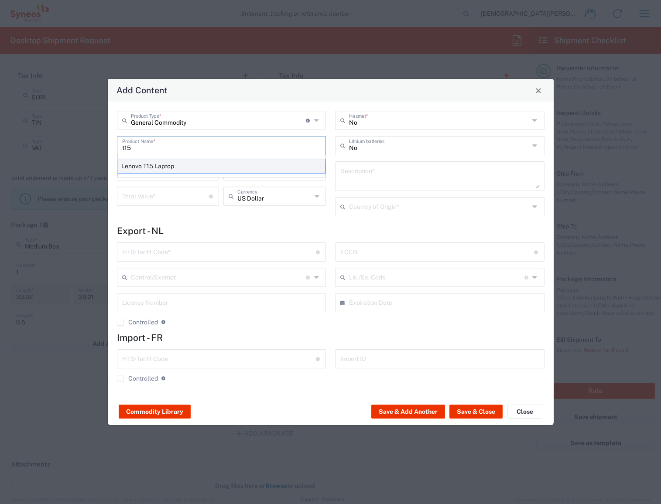
click at [192, 165] on div "Lenovo T15 Laptop" at bounding box center [222, 166] width 208 height 15
type input "Lenovo T15 Laptop"
type textarea "Lenovo T15 Laptop"
type input "China"
type input "8471.30.0100"
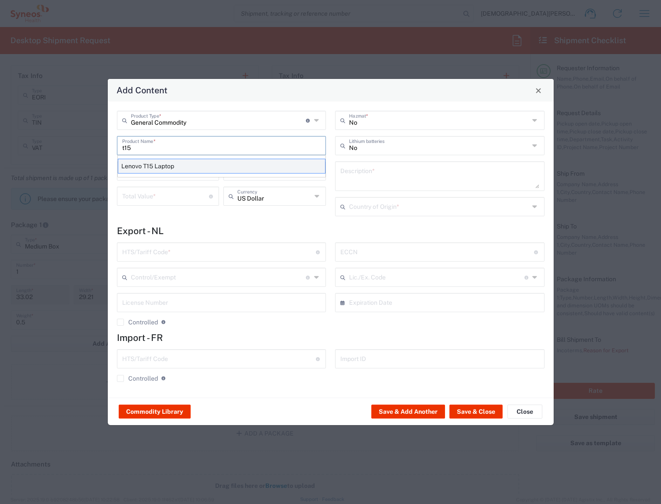
type input "BIS"
type input "5A992"
type input "Yes"
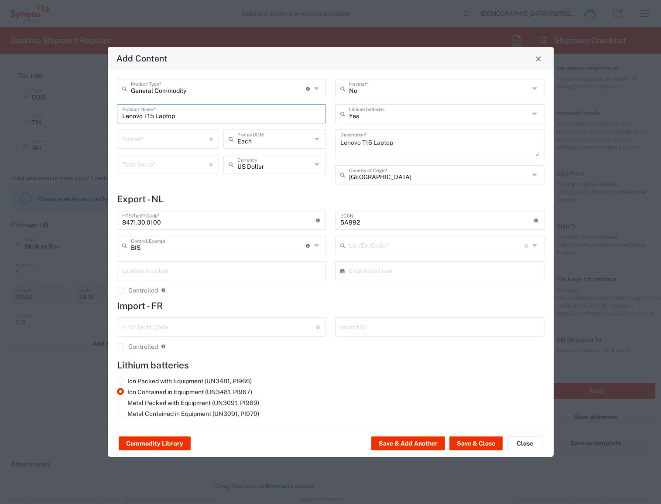
type input "NLR - No License Required"
click at [157, 140] on input "number" at bounding box center [165, 138] width 87 height 15
type input "1"
click at [168, 165] on input "number" at bounding box center [165, 163] width 87 height 15
type input "0"
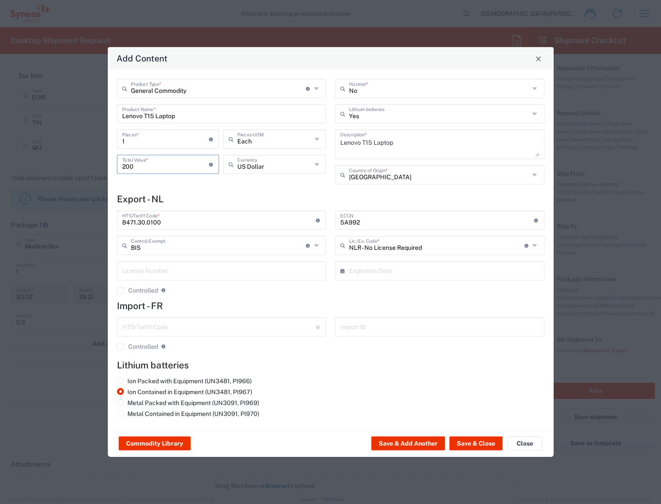
type input "200"
click at [263, 170] on input "text" at bounding box center [274, 163] width 74 height 15
click at [272, 181] on span "Euro" at bounding box center [274, 184] width 101 height 14
type input "Euro"
click at [472, 441] on button "Save & Close" at bounding box center [475, 444] width 53 height 14
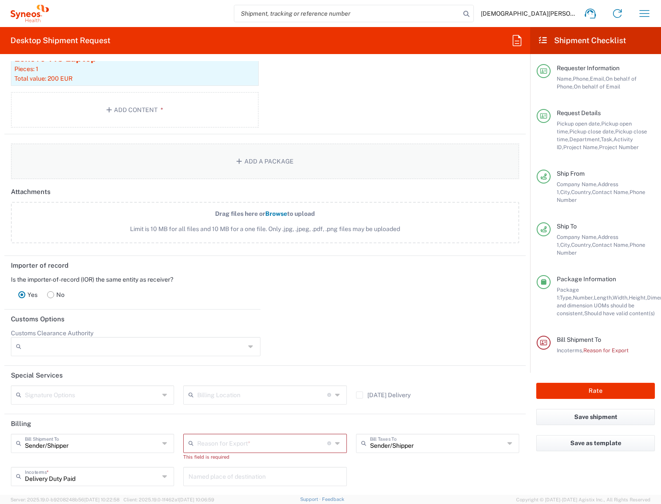
scroll to position [1127, 0]
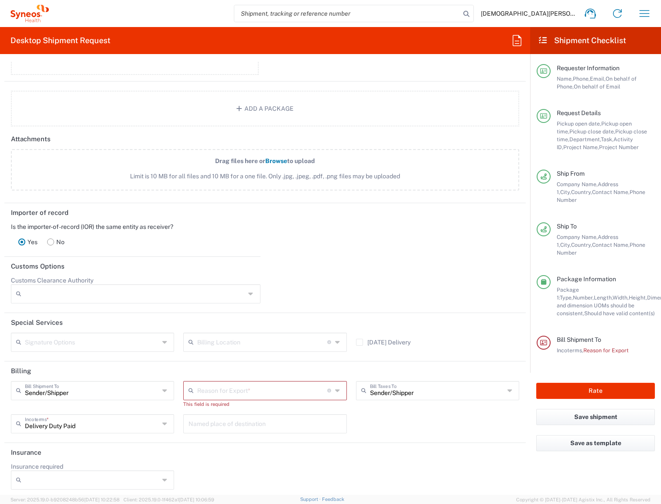
click at [266, 389] on input "text" at bounding box center [262, 390] width 130 height 15
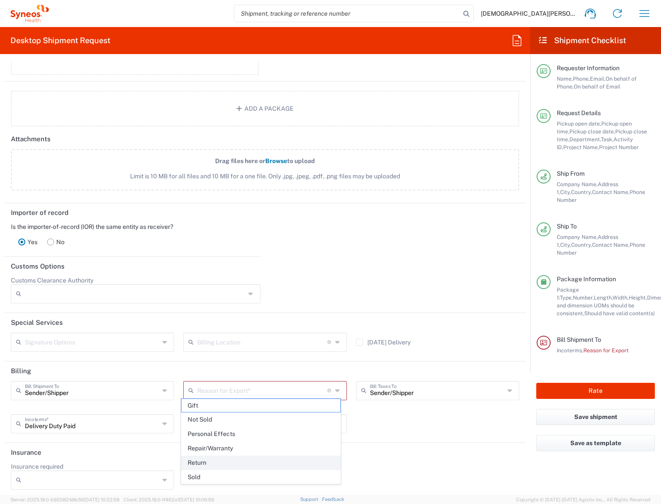
click at [229, 458] on span "Return" at bounding box center [261, 463] width 159 height 14
type input "Return"
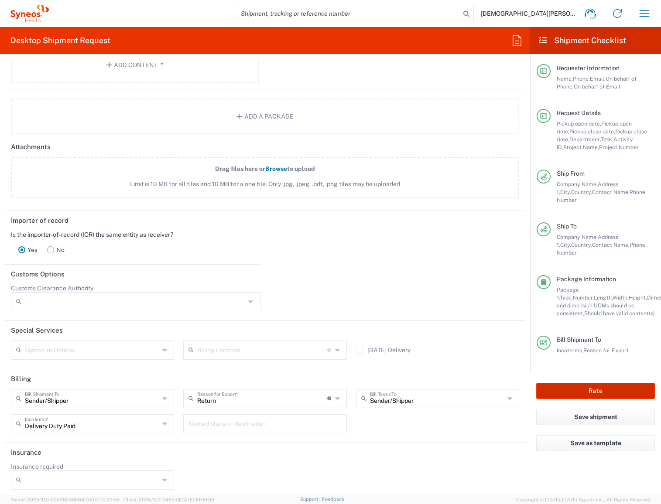
click at [593, 383] on button "Rate" at bounding box center [595, 391] width 119 height 16
type input "4510 DEPARTMENTAL EXPENSE"
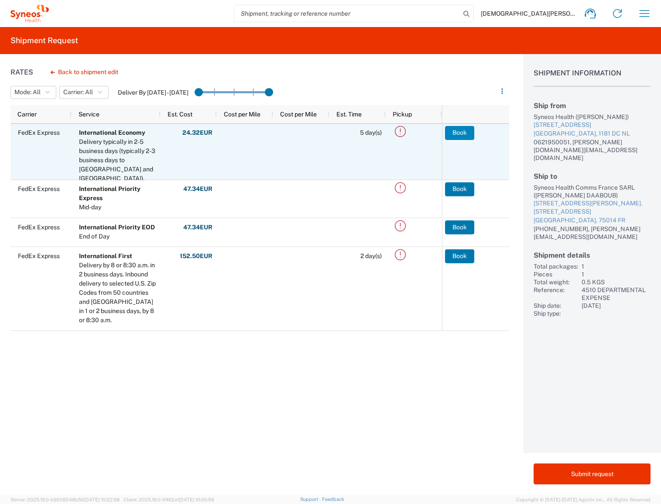
click at [459, 134] on button "Book" at bounding box center [459, 133] width 29 height 14
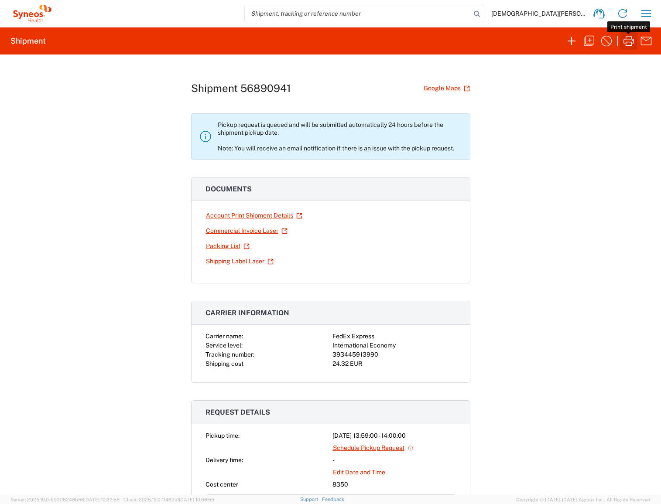
click at [630, 42] on icon "button" at bounding box center [629, 41] width 14 height 14
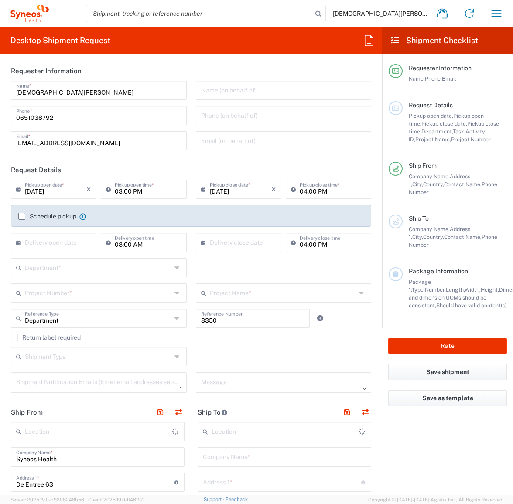
type input "[GEOGRAPHIC_DATA]"
type input "Syneos Health Netherlands B.V."
